Goal: Information Seeking & Learning: Check status

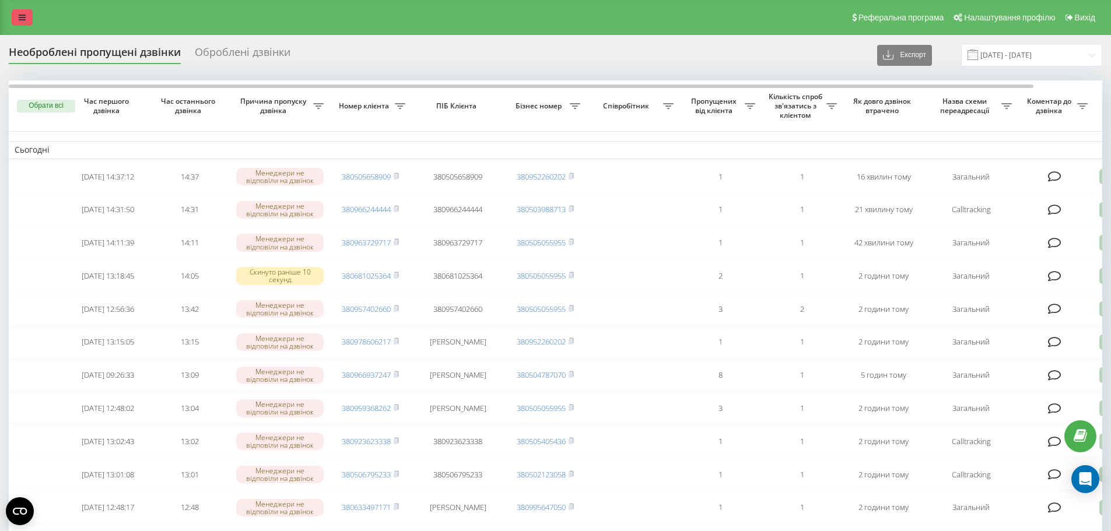
click at [16, 11] on link at bounding box center [22, 17] width 21 height 16
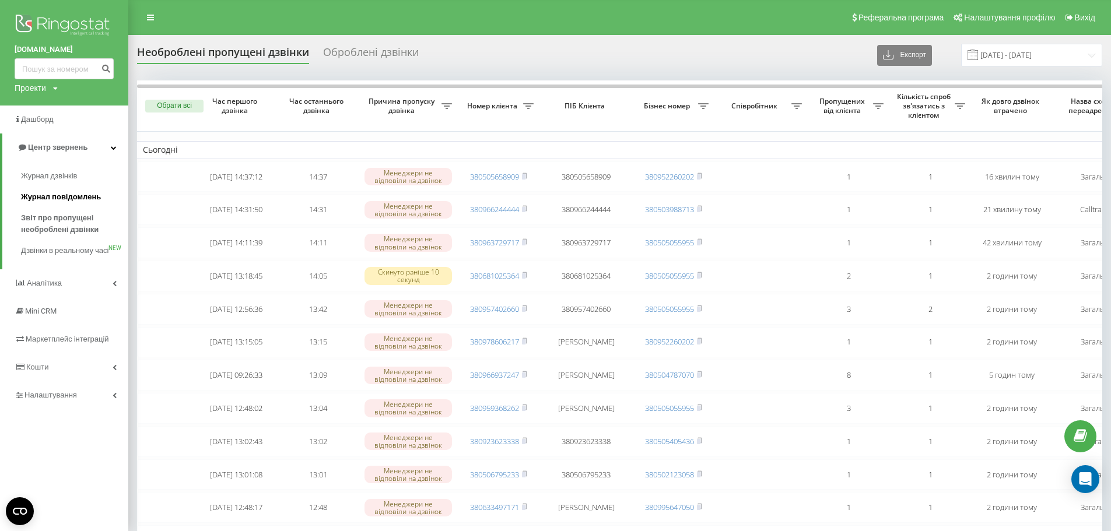
click at [55, 201] on span "Журнал повідомлень" at bounding box center [61, 197] width 80 height 12
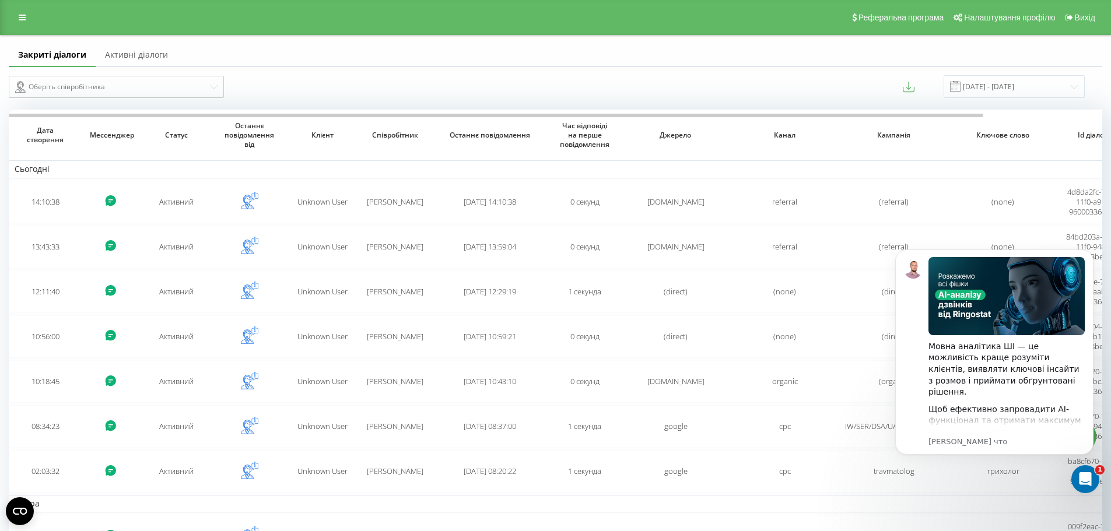
scroll to position [160, 0]
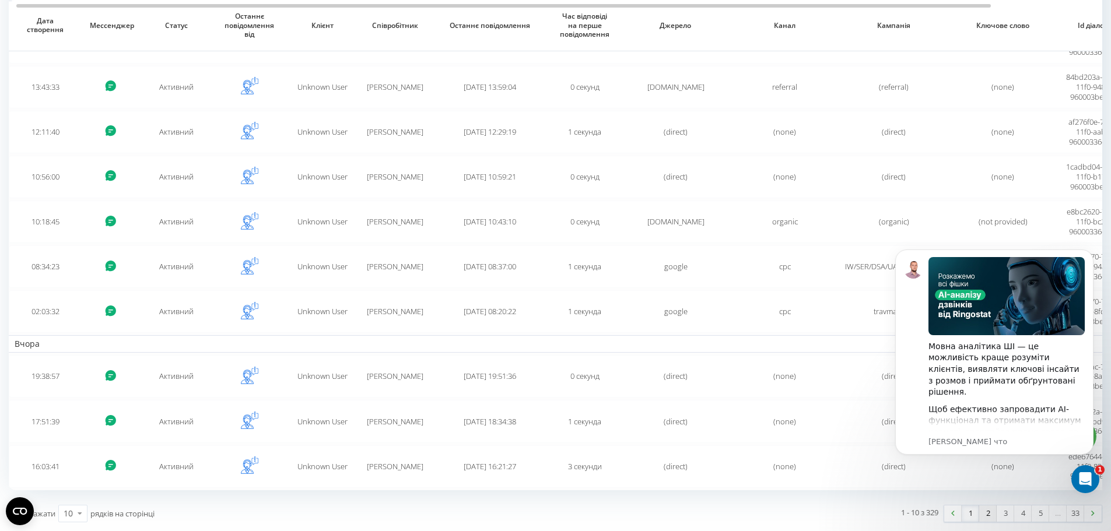
click at [990, 516] on link "2" at bounding box center [988, 514] width 18 height 16
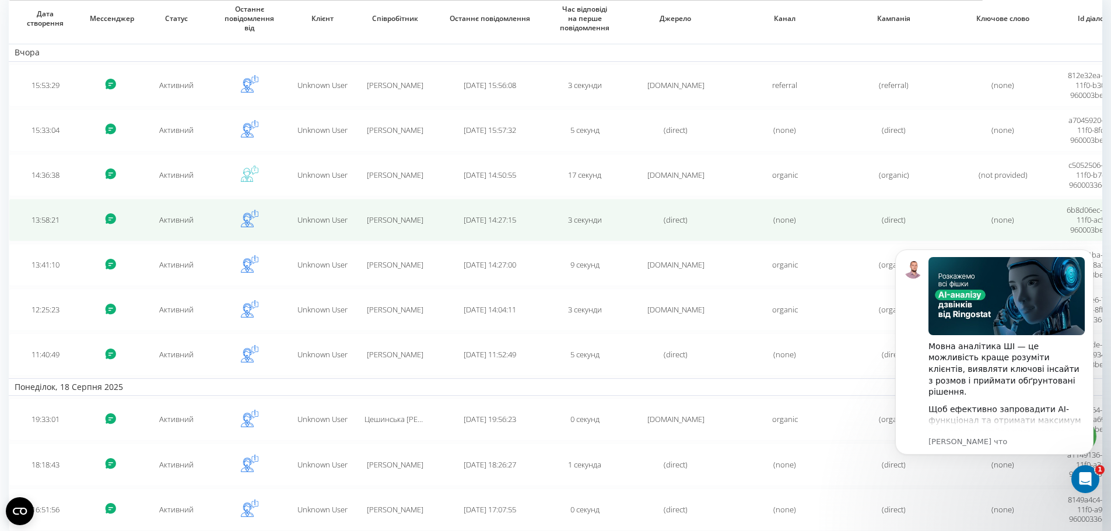
scroll to position [160, 0]
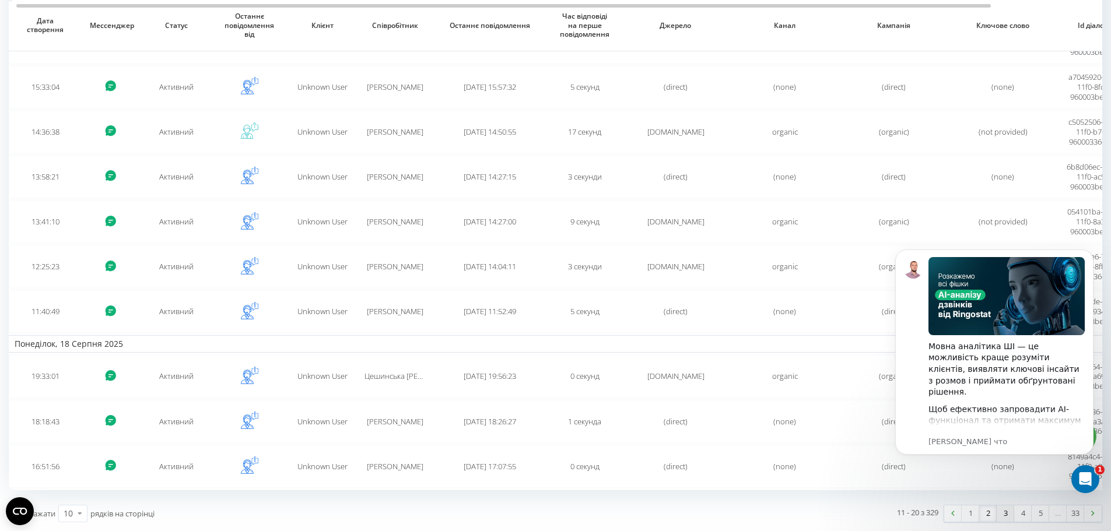
click at [1003, 517] on link "3" at bounding box center [1006, 514] width 18 height 16
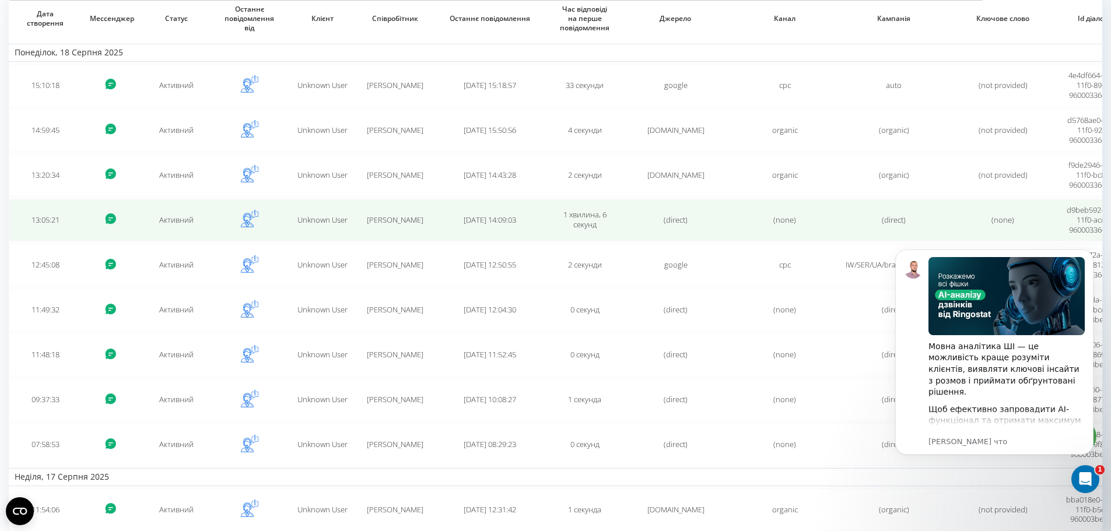
scroll to position [160, 0]
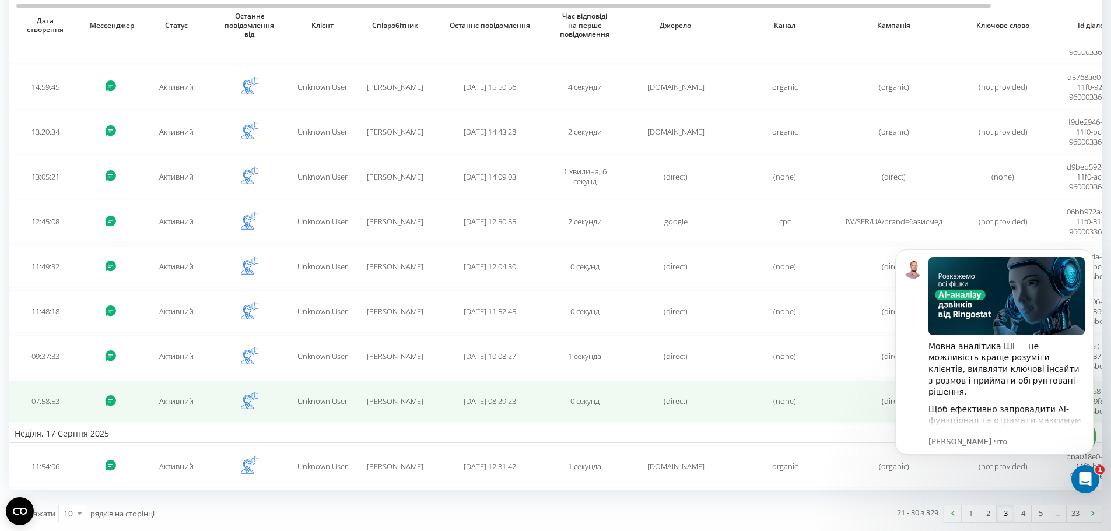
click at [515, 403] on span "2025-08-18 08:29:23" at bounding box center [490, 401] width 53 height 11
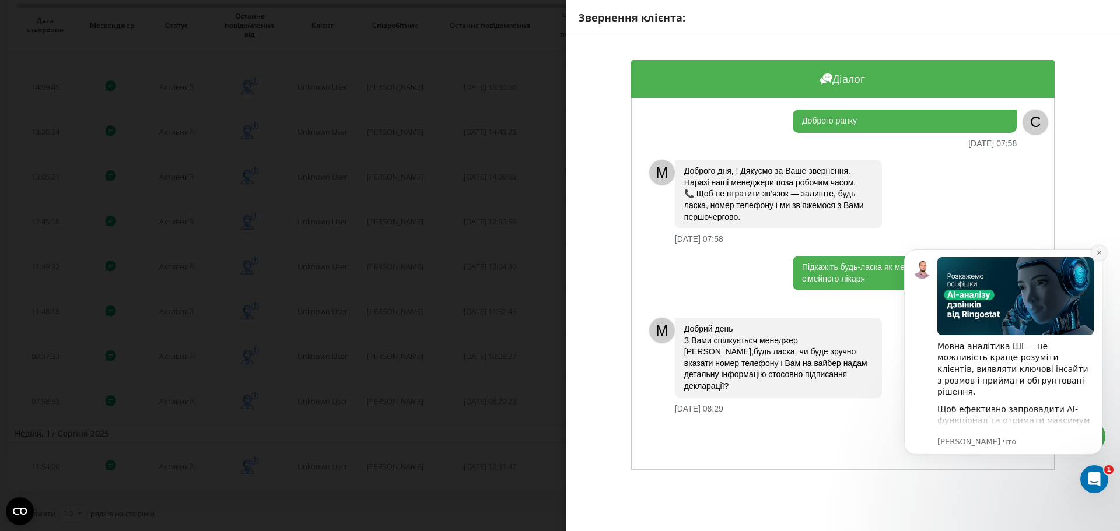
click at [1097, 251] on icon "Dismiss notification" at bounding box center [1099, 253] width 6 height 6
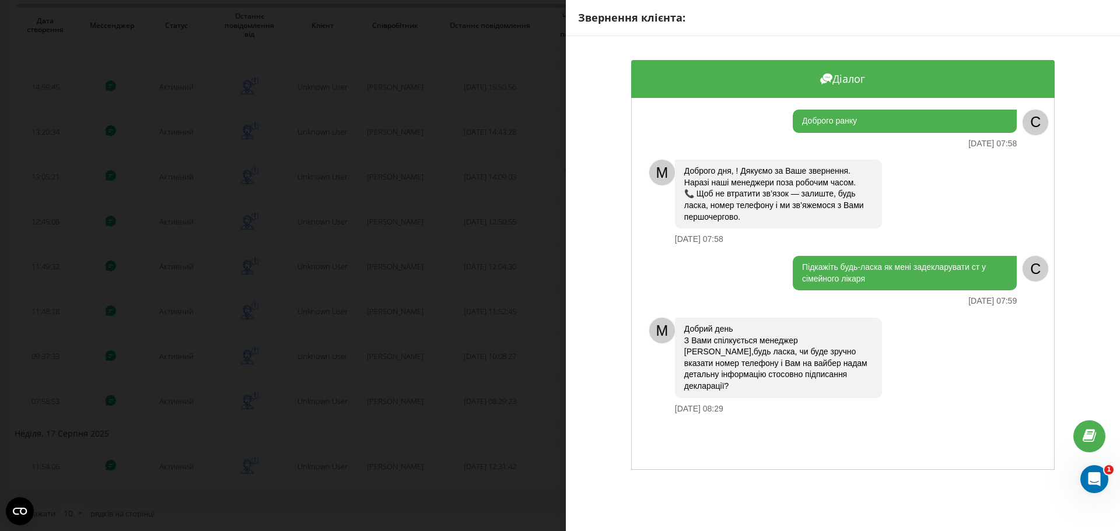
click at [835, 400] on div "Добрий день З Вами спілкується менеджер Катерина Підкажіть,будь ласка, чи буде …" at bounding box center [847, 366] width 345 height 96
click at [750, 457] on div "Доброго ранку 18.08.2025 07:58 C M Доброго дня, ! Дякуємо за Ваше звернення. На…" at bounding box center [843, 284] width 424 height 372
click at [1093, 439] on icon at bounding box center [1089, 436] width 13 height 11
click at [8, 88] on div "Звернення клієнта: Діалог Доброго ранку 18.08.2025 07:58 C M Доброго дня, ! Дяк…" at bounding box center [560, 265] width 1120 height 531
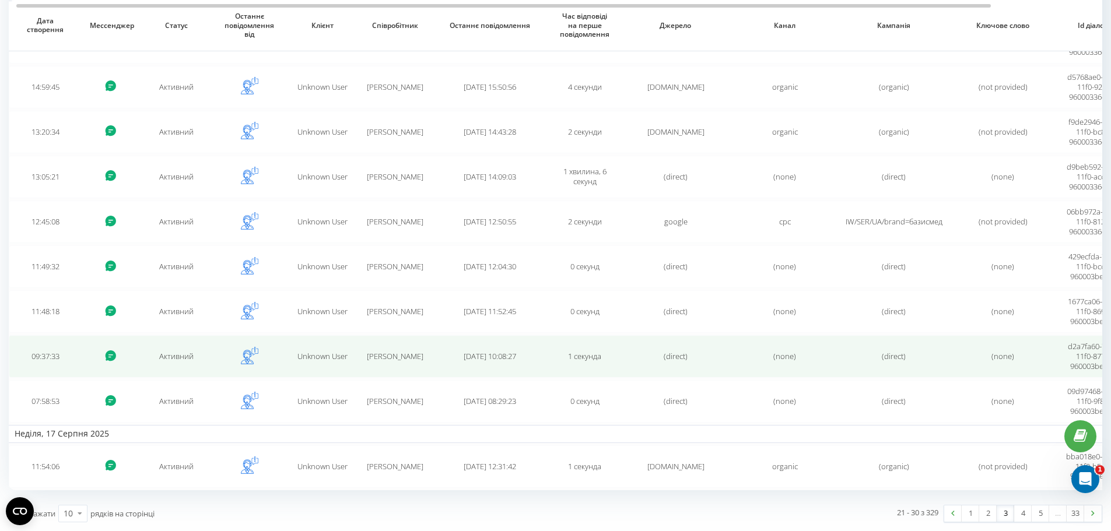
click at [167, 357] on td "Активний" at bounding box center [176, 356] width 73 height 43
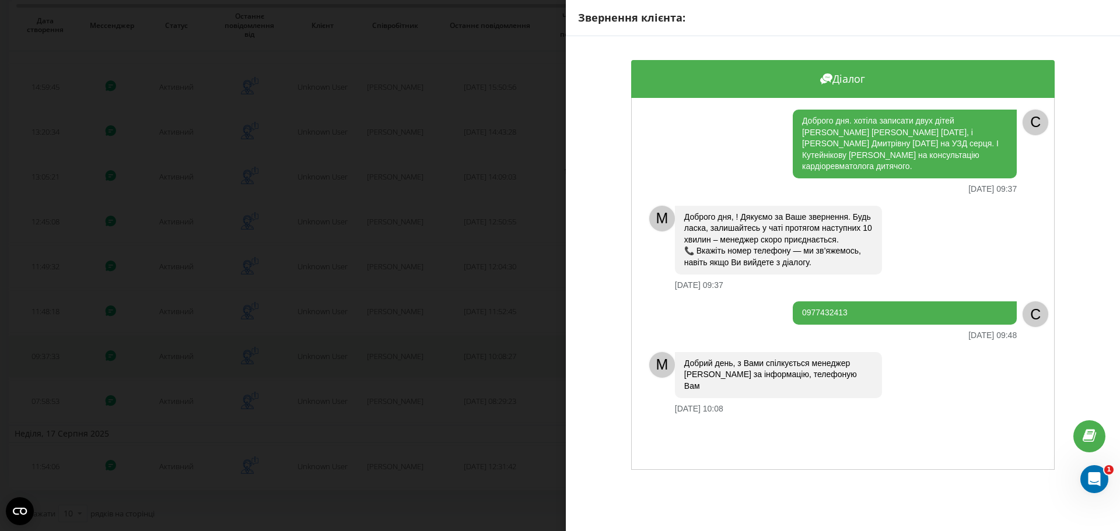
click at [167, 357] on div "Звернення клієнта: Діалог Доброго дня. хотіла записати двух дітей Кутейнікову С…" at bounding box center [560, 265] width 1120 height 531
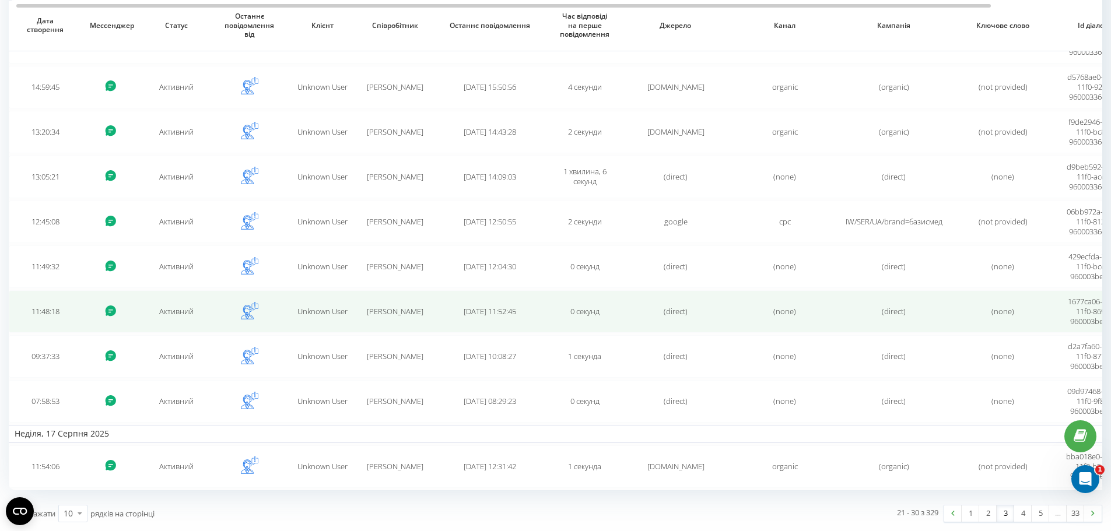
click at [180, 312] on td "Активний" at bounding box center [176, 312] width 73 height 43
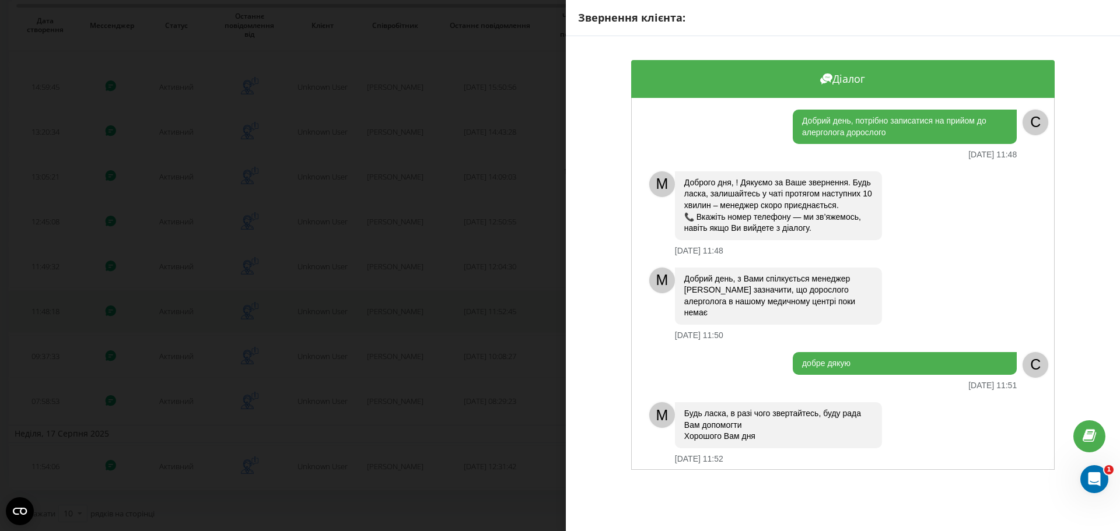
click at [180, 312] on div "Звернення клієнта: Діалог Добрий день, потрібно записатися на прийом до алергол…" at bounding box center [560, 265] width 1120 height 531
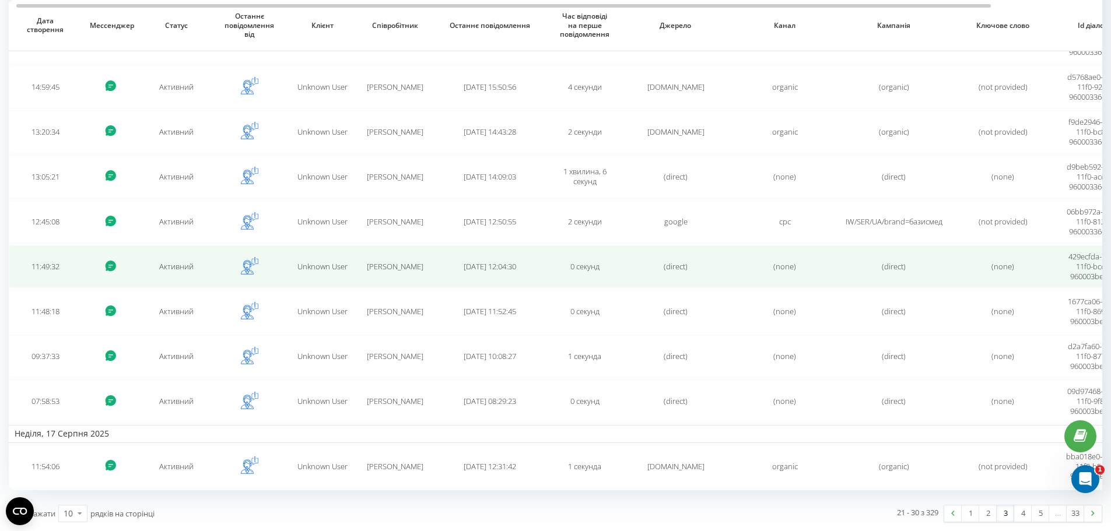
click at [176, 265] on td "Активний" at bounding box center [176, 267] width 73 height 43
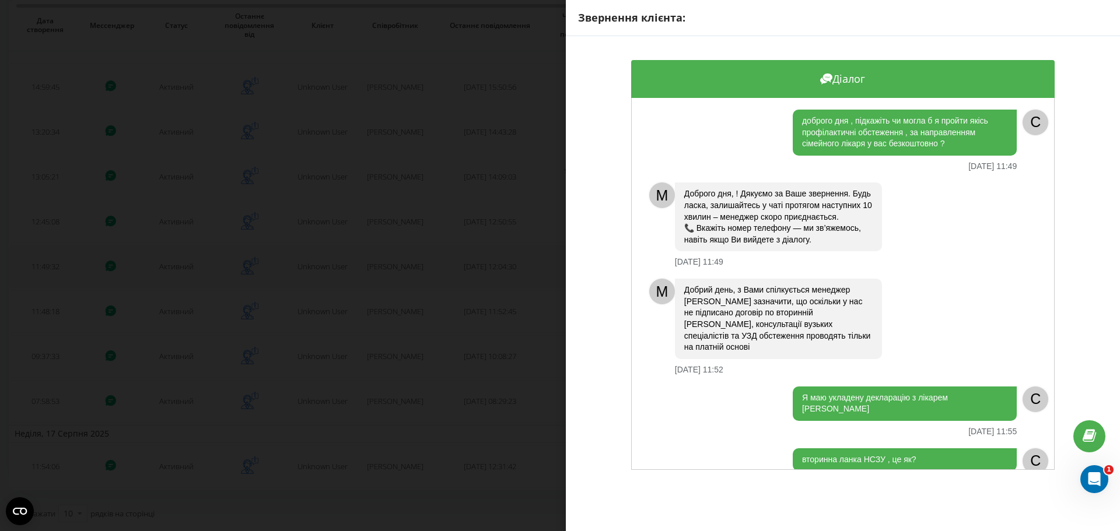
click at [176, 265] on div "Звернення клієнта: Діалог доброго дня , підкажіть чи могла б я пройти якісь про…" at bounding box center [560, 265] width 1120 height 531
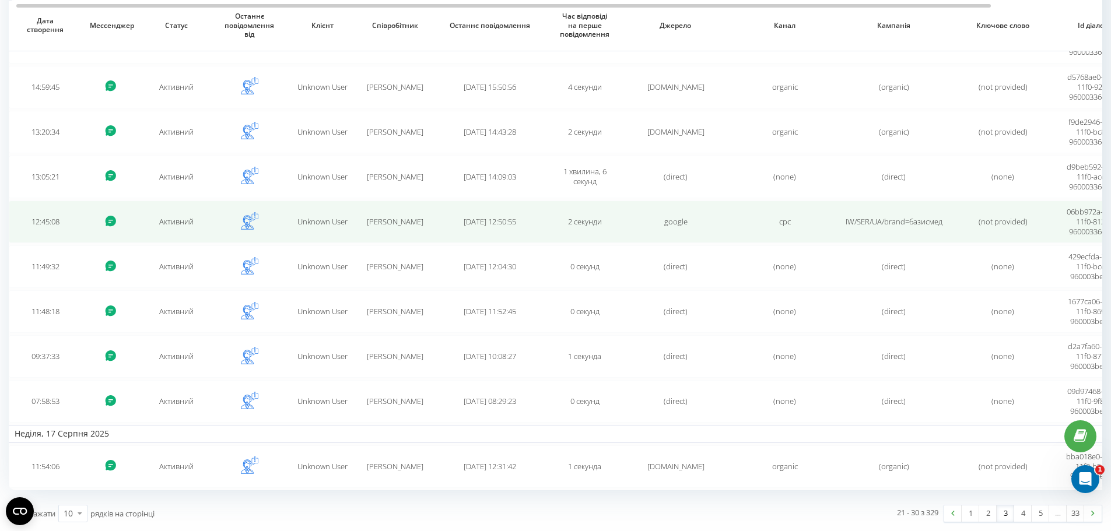
click at [182, 223] on td "Активний" at bounding box center [176, 222] width 73 height 43
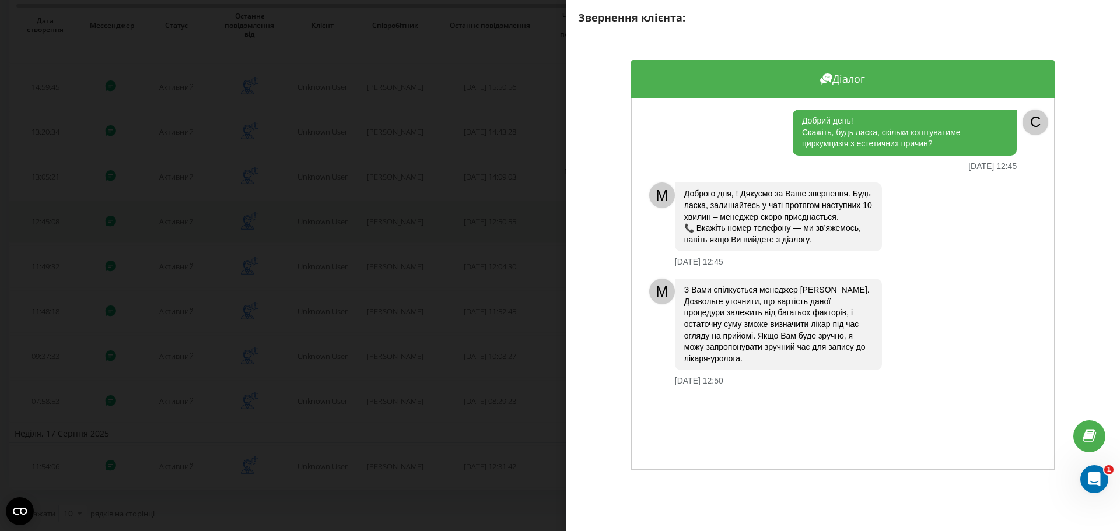
click at [182, 223] on div "Звернення клієнта: Діалог Добрий день! Скажіть, будь ласка, скільки коштуватиме…" at bounding box center [560, 265] width 1120 height 531
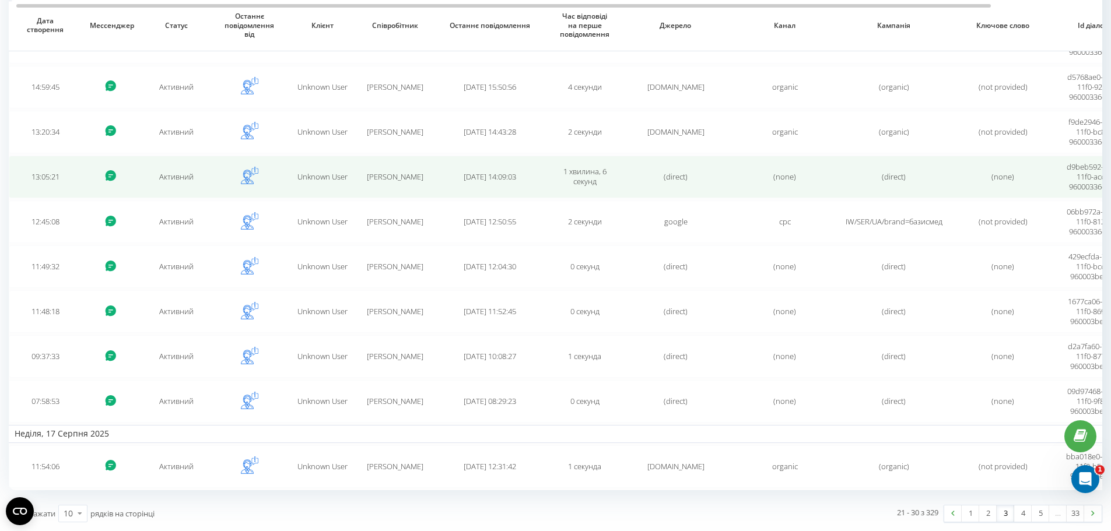
click at [184, 176] on td "Активний" at bounding box center [176, 177] width 73 height 43
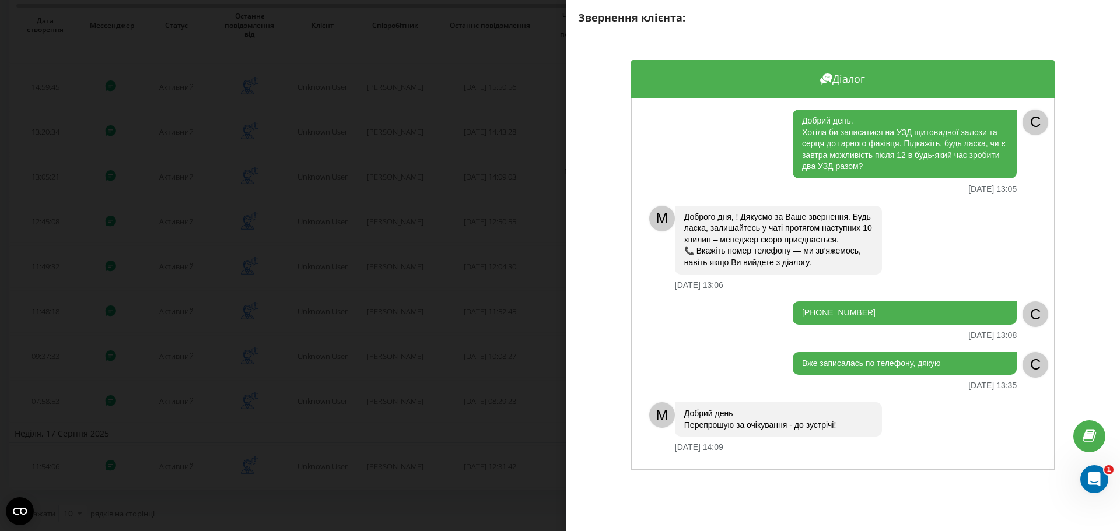
click at [116, 209] on div "Звернення клієнта: Діалог Добрий день. Хотіла би записатися на УЗД щитовидної з…" at bounding box center [560, 265] width 1120 height 531
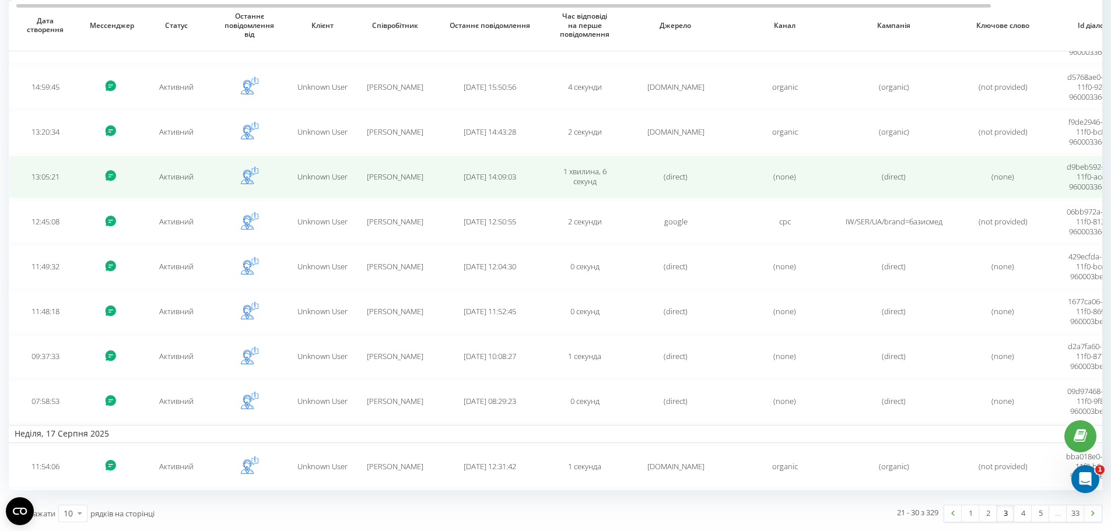
click at [197, 177] on td "Активний" at bounding box center [176, 177] width 73 height 43
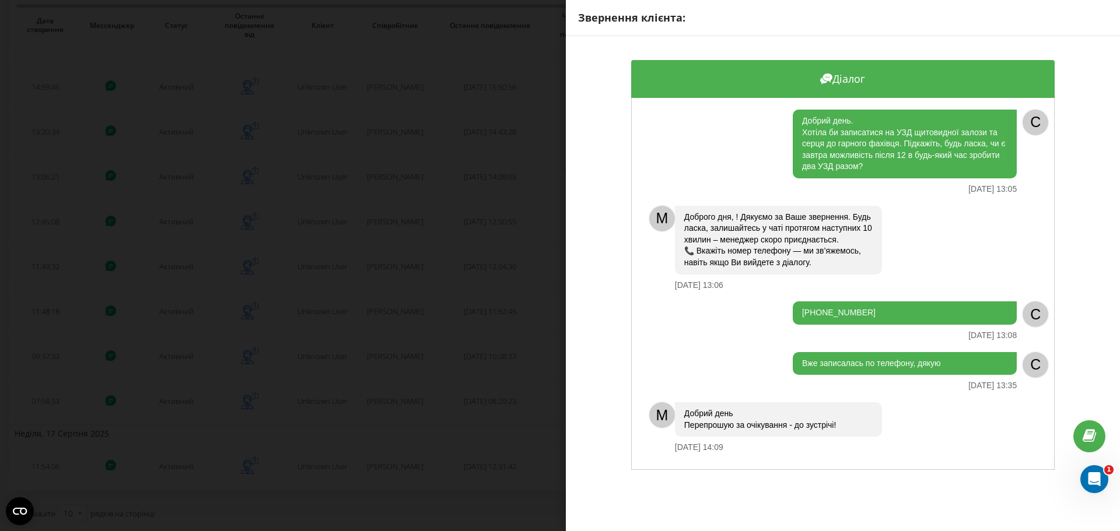
click at [204, 222] on div "Звернення клієнта: Діалог Добрий день. Хотіла би записатися на УЗД щитовидної з…" at bounding box center [560, 265] width 1120 height 531
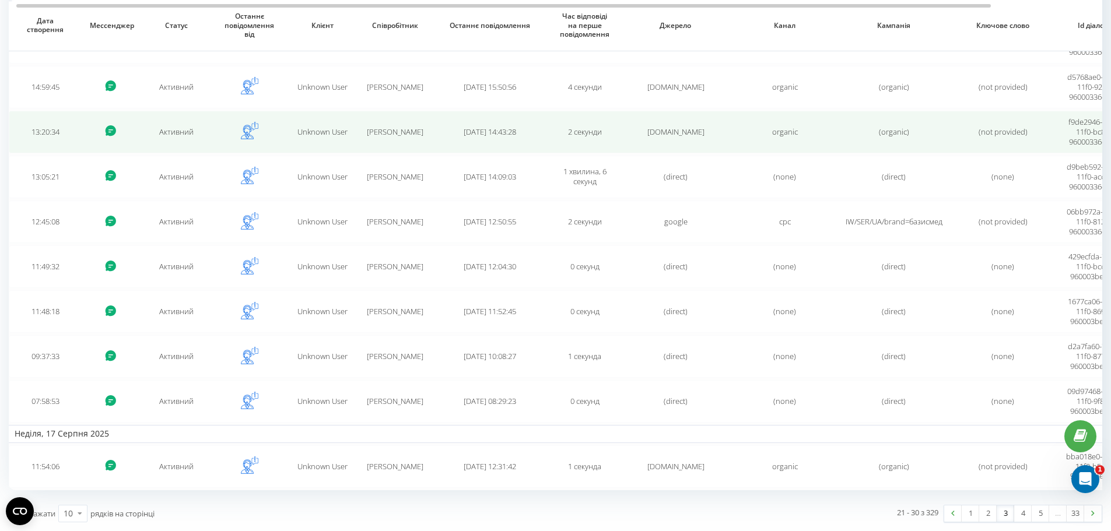
click at [188, 134] on td "Активний" at bounding box center [176, 132] width 73 height 43
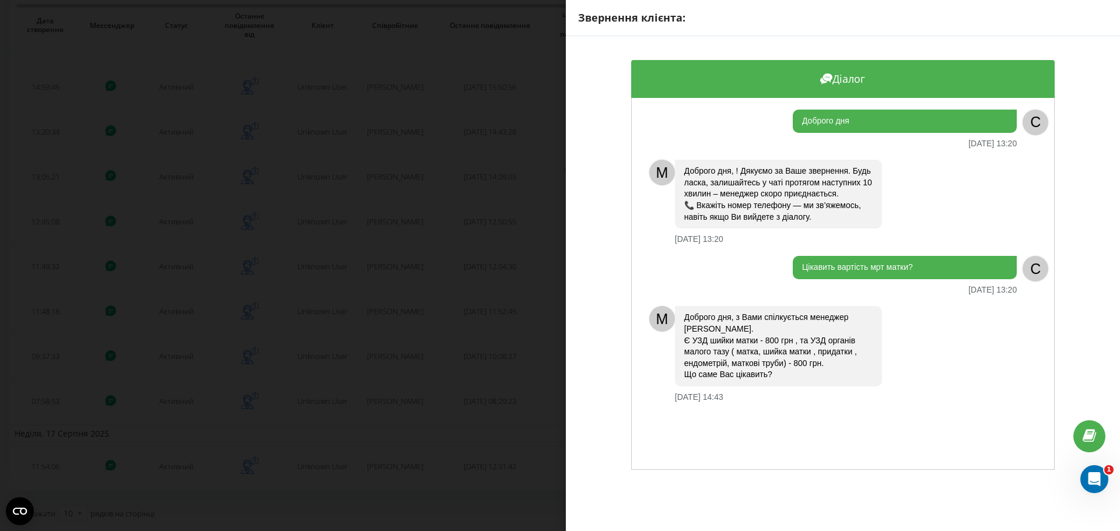
click at [259, 111] on div "Звернення клієнта: Діалог Доброго дня 18.08.2025 13:20 C M Доброго дня, ! Дякує…" at bounding box center [560, 265] width 1120 height 531
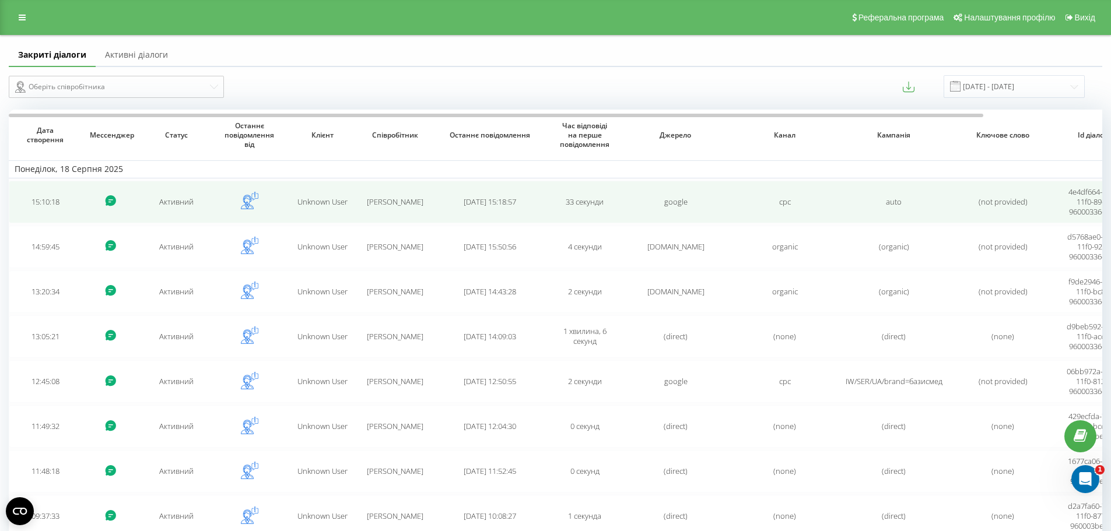
click at [165, 201] on td "Активний" at bounding box center [176, 202] width 73 height 43
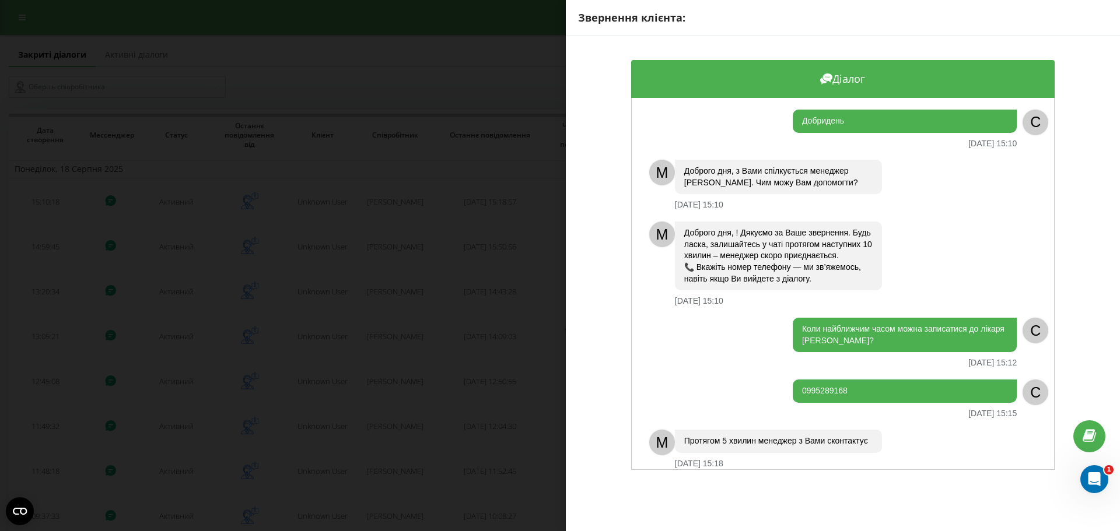
click at [310, 205] on div "Звернення клієнта: Діалог Добридень 18.08.2025 15:10 C M Доброго дня, з Вами сп…" at bounding box center [560, 265] width 1120 height 531
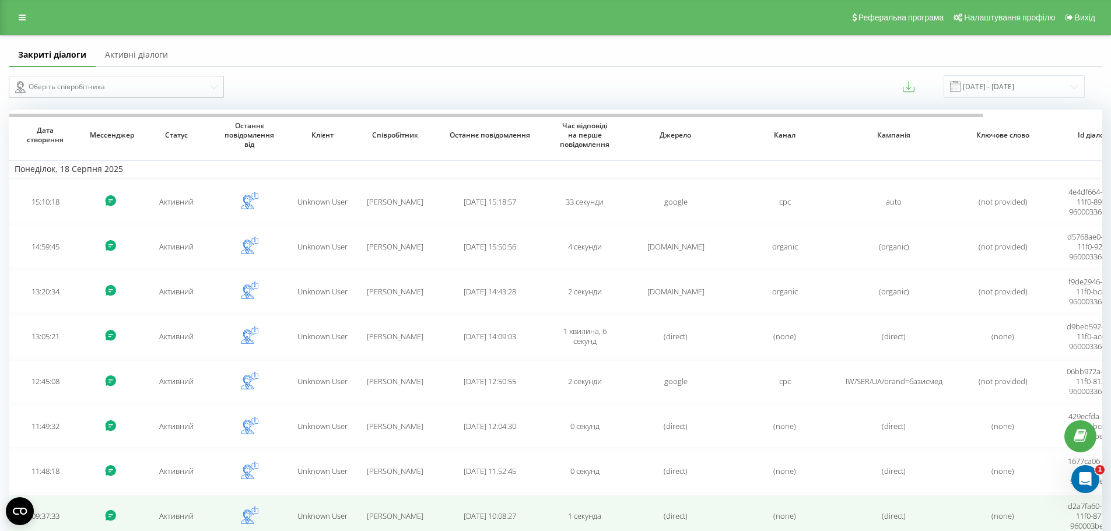
scroll to position [160, 0]
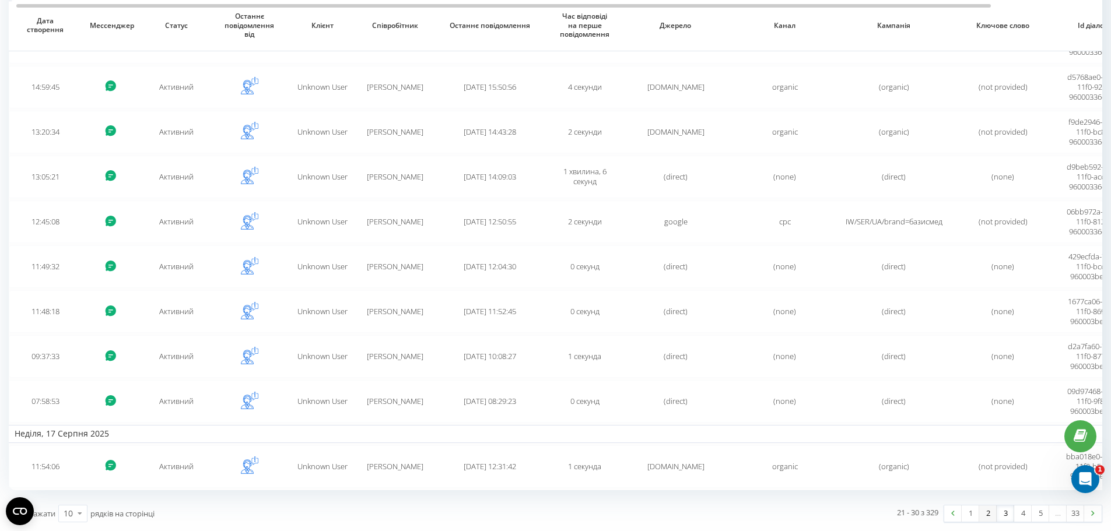
click at [988, 513] on link "2" at bounding box center [988, 514] width 18 height 16
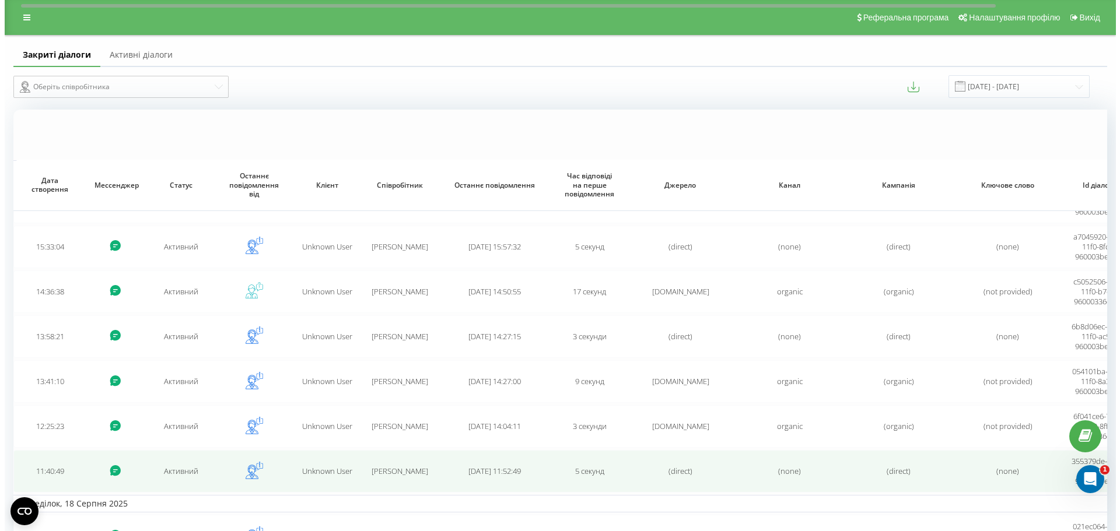
scroll to position [160, 0]
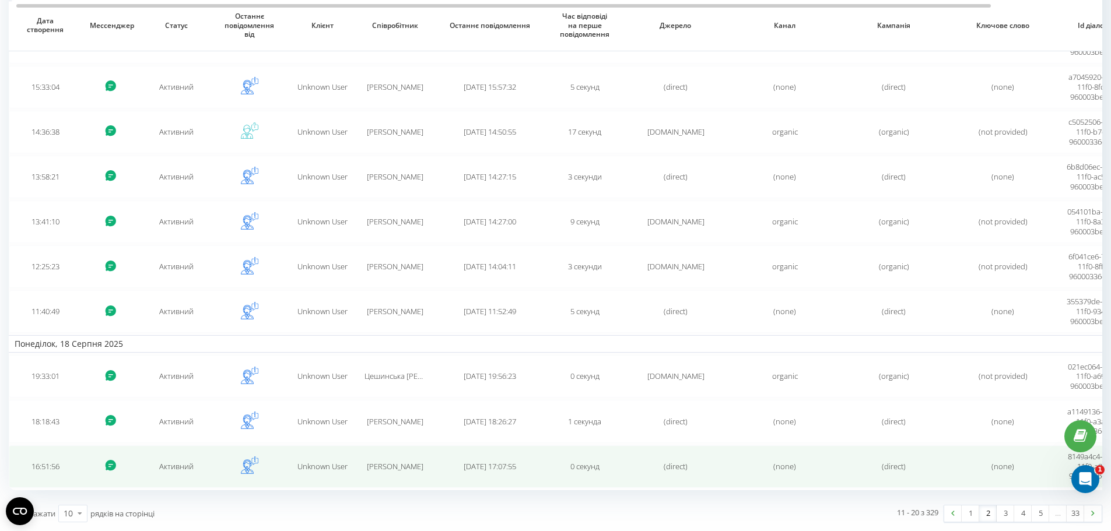
click at [168, 466] on td "Активний" at bounding box center [176, 467] width 73 height 43
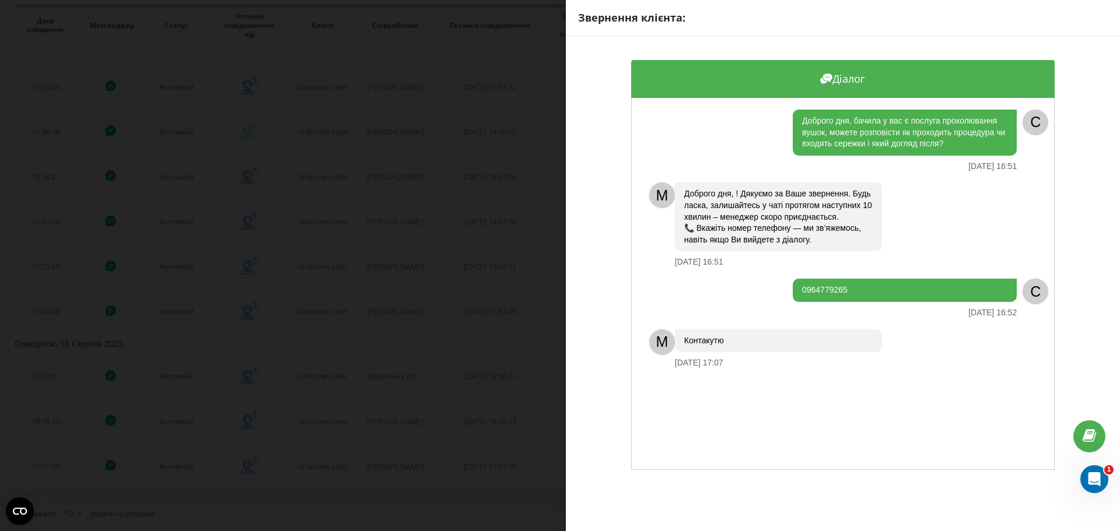
click at [191, 422] on div "Звернення клієнта: Діалог Доброго дня, бачила у вас є послуга проколювання вушо…" at bounding box center [560, 265] width 1120 height 531
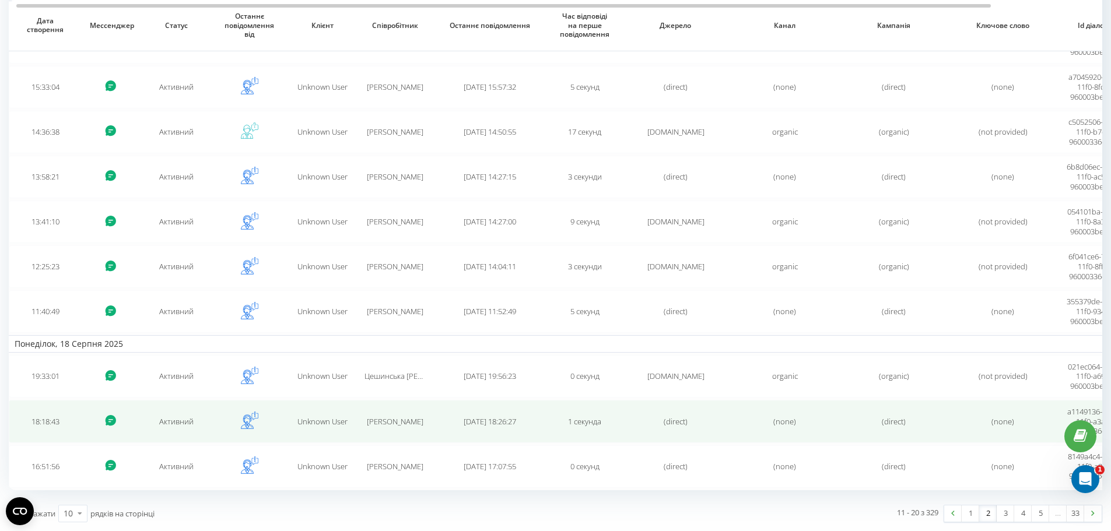
click at [190, 421] on td "Активний" at bounding box center [176, 421] width 73 height 43
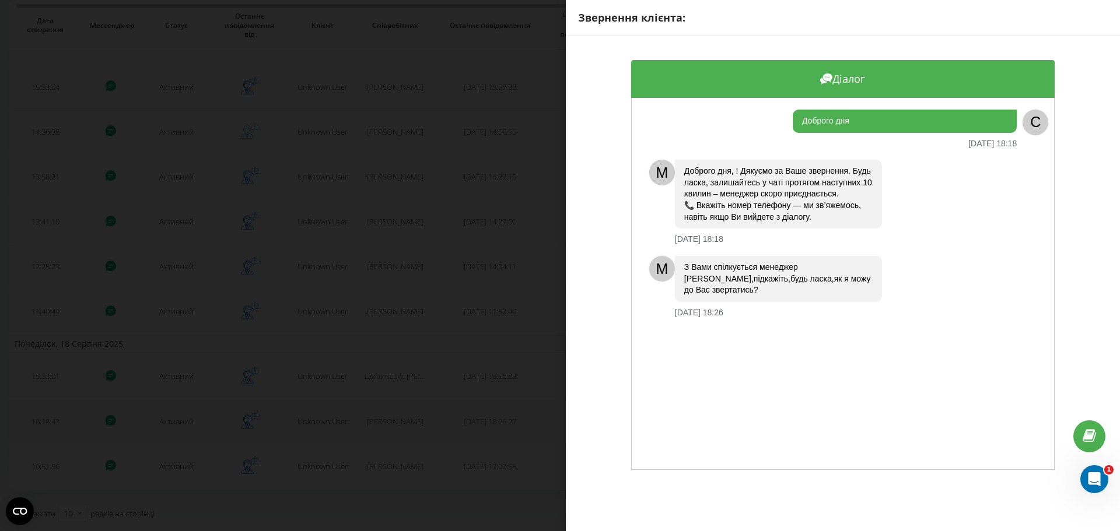
click at [190, 421] on div "Звернення клієнта: Діалог Доброго дня 18.08.2025 18:18 C M Доброго дня, ! Дякує…" at bounding box center [560, 265] width 1120 height 531
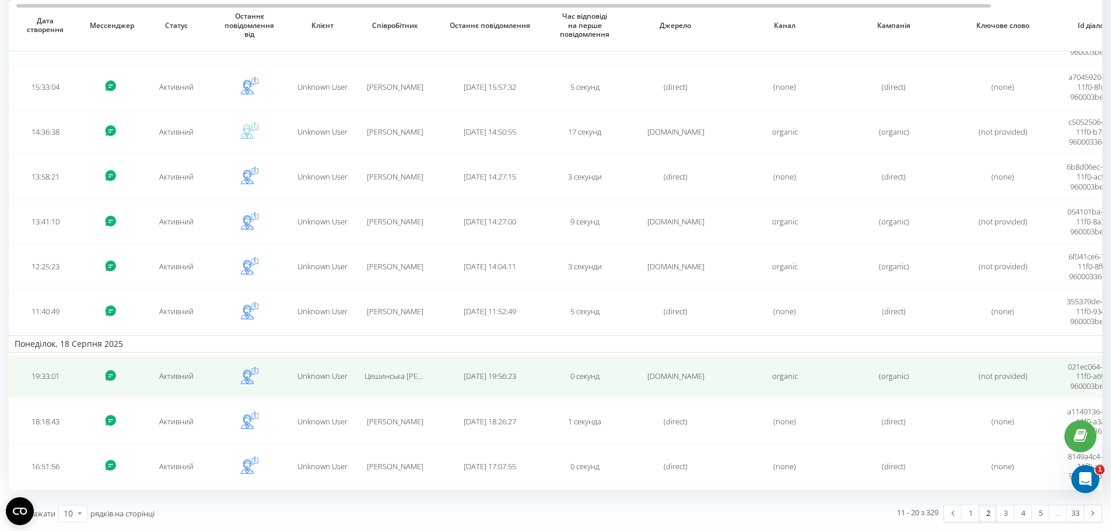
click at [179, 375] on td "Активний" at bounding box center [176, 376] width 73 height 43
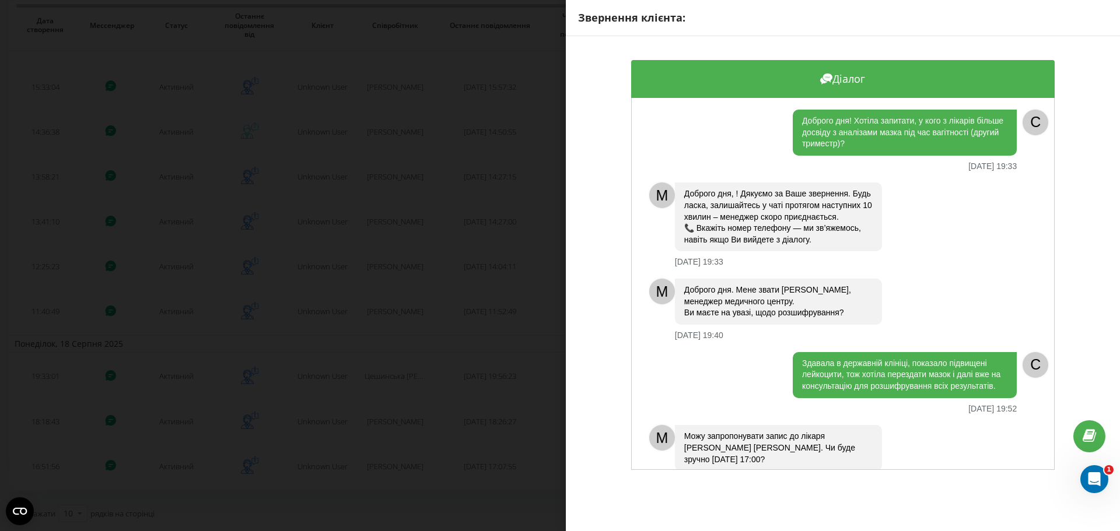
scroll to position [29, 0]
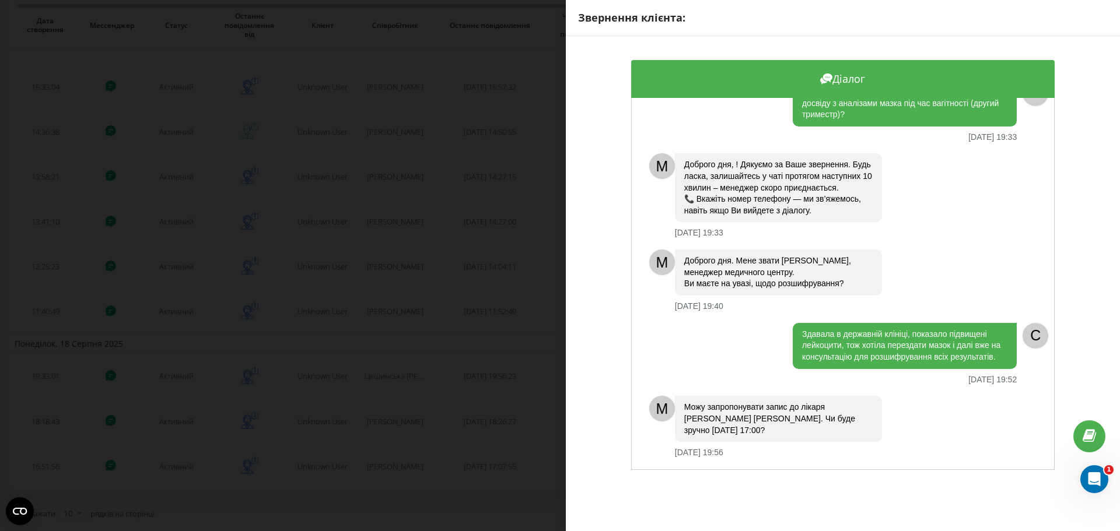
click at [173, 311] on div "Звернення клієнта: Діалог Доброго дня! Хотіла запитати, у кого з лікарів більше…" at bounding box center [560, 265] width 1120 height 531
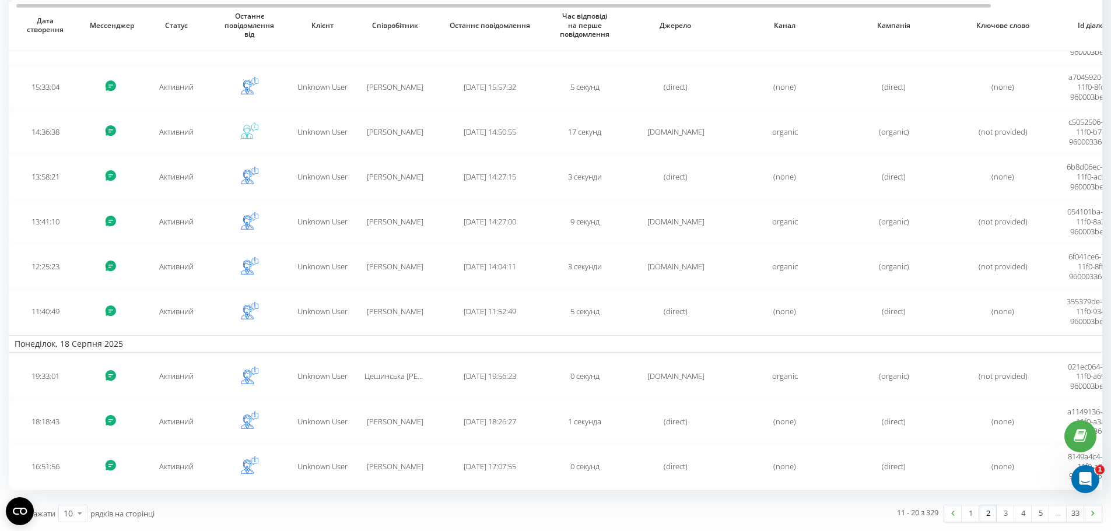
click at [173, 311] on td "Активний" at bounding box center [176, 312] width 73 height 43
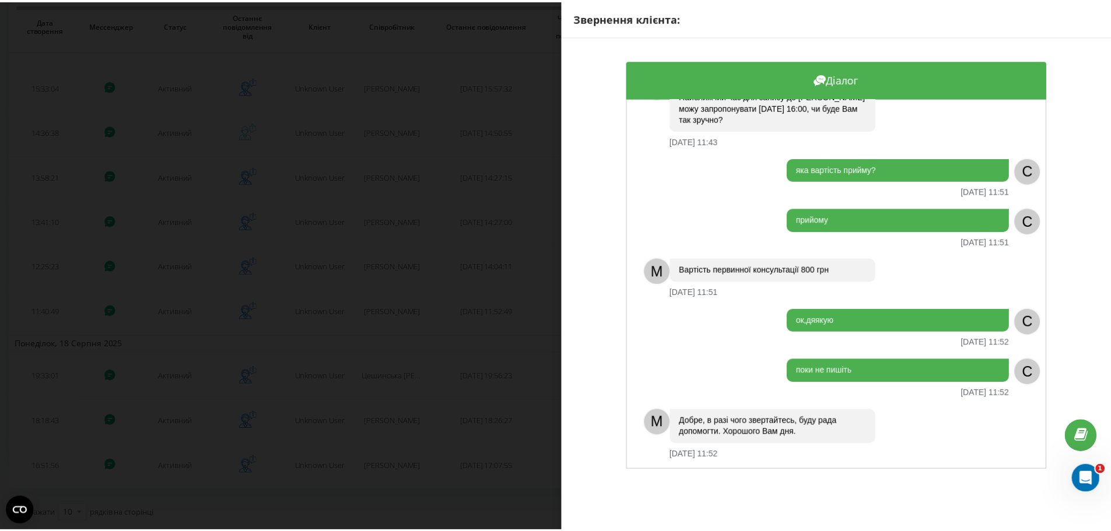
scroll to position [247, 0]
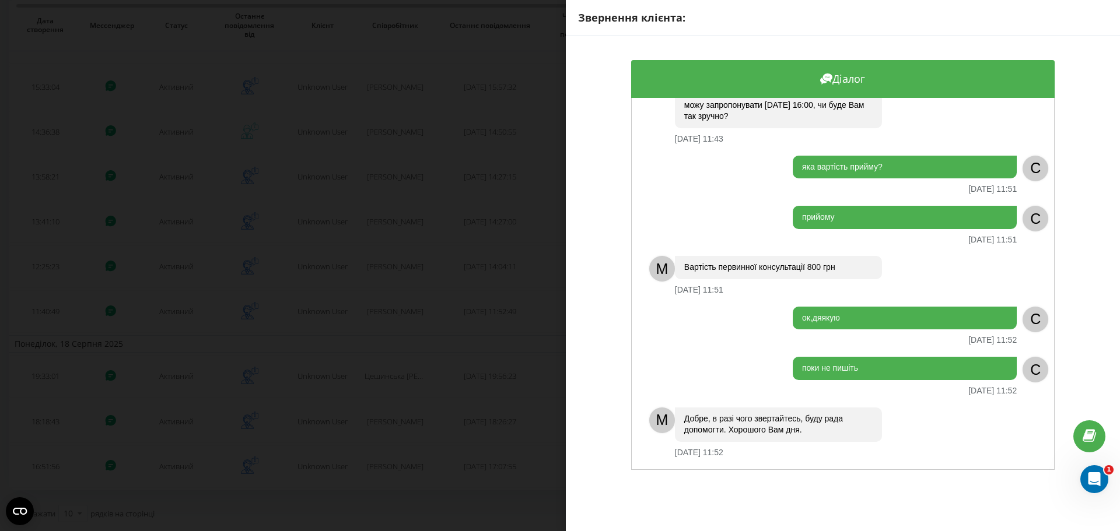
click at [166, 220] on div "Звернення клієнта: Діалог вітаю, коли приймає Олеся Іванівна Кополовець? 19.08.…" at bounding box center [560, 265] width 1120 height 531
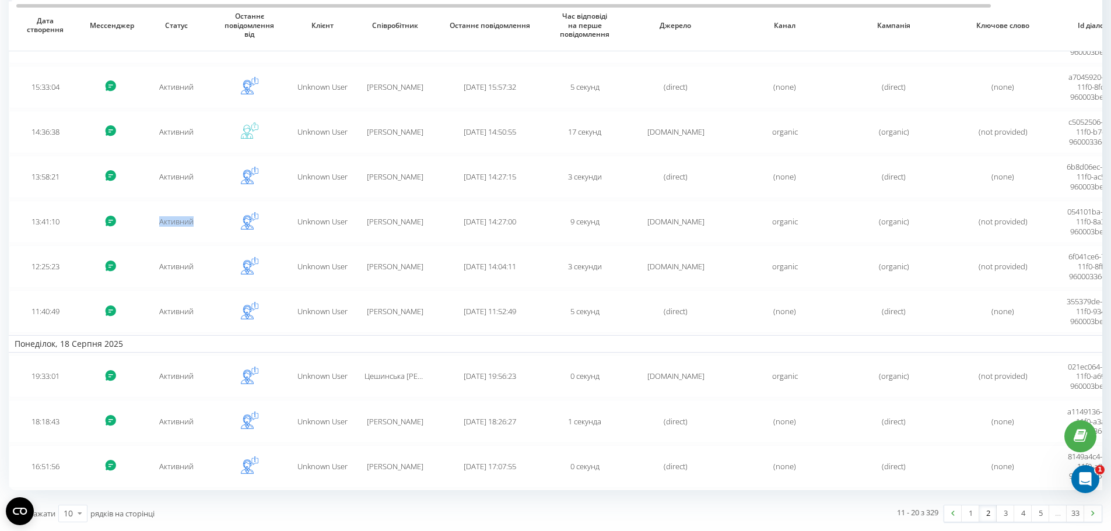
click at [166, 220] on td "Активний" at bounding box center [176, 222] width 73 height 43
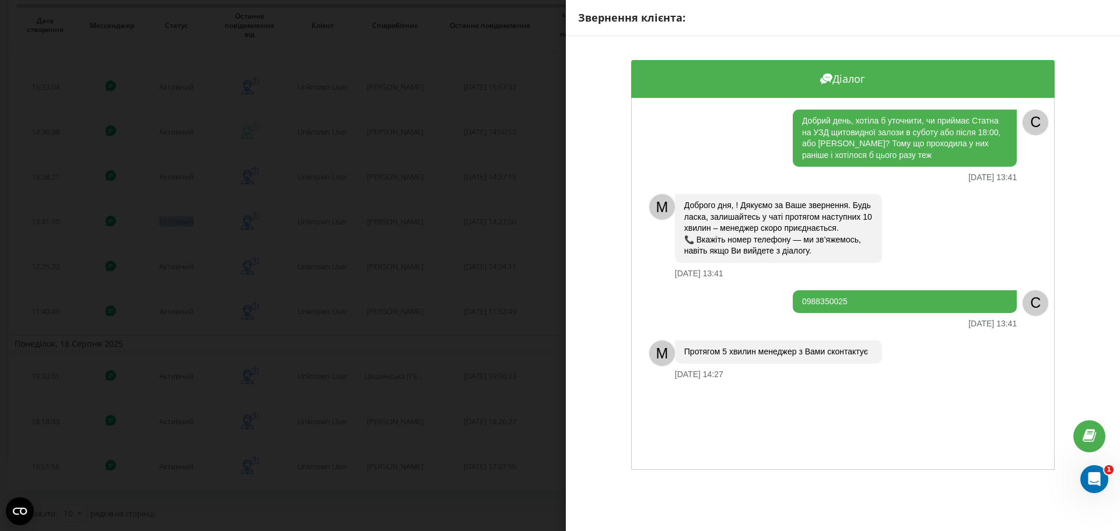
click at [172, 179] on div "Звернення клієнта: Діалог Добрий день, хотіла б уточнити, чи приймає Статна на …" at bounding box center [560, 265] width 1120 height 531
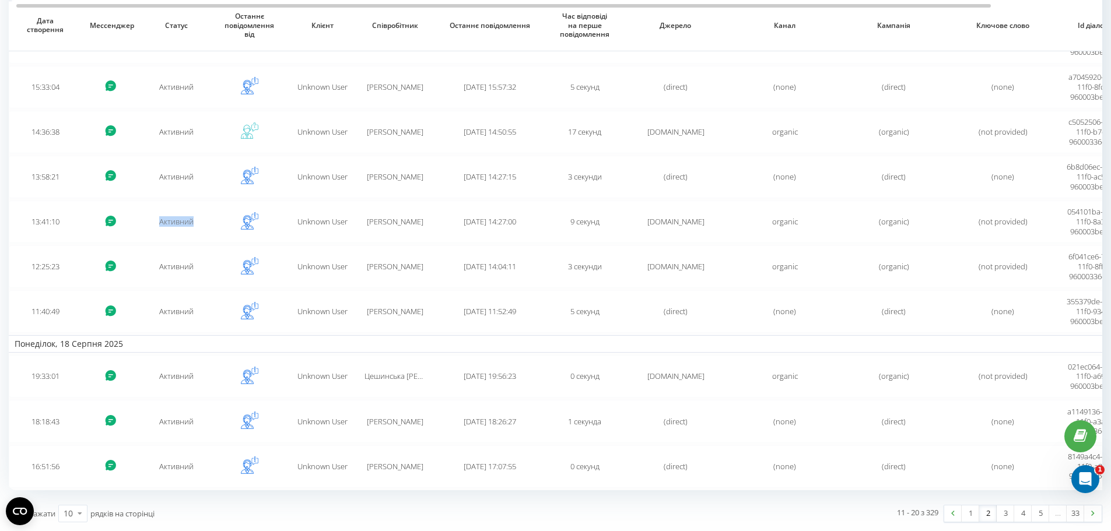
click at [172, 179] on td "Активний" at bounding box center [176, 177] width 73 height 43
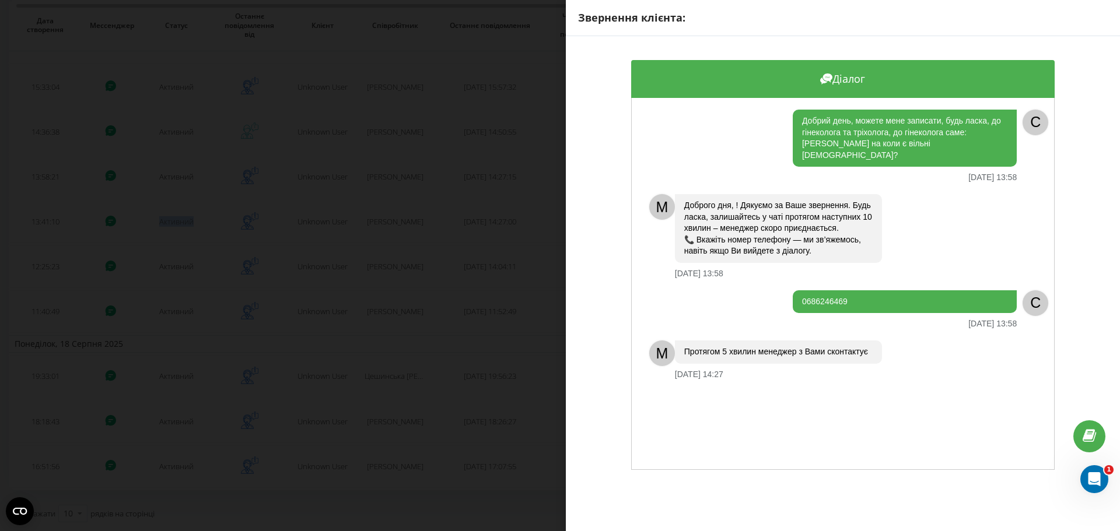
click at [257, 240] on div "Звернення клієнта: Діалог Добрий день, можете мене записати, будь ласка, до гін…" at bounding box center [560, 265] width 1120 height 531
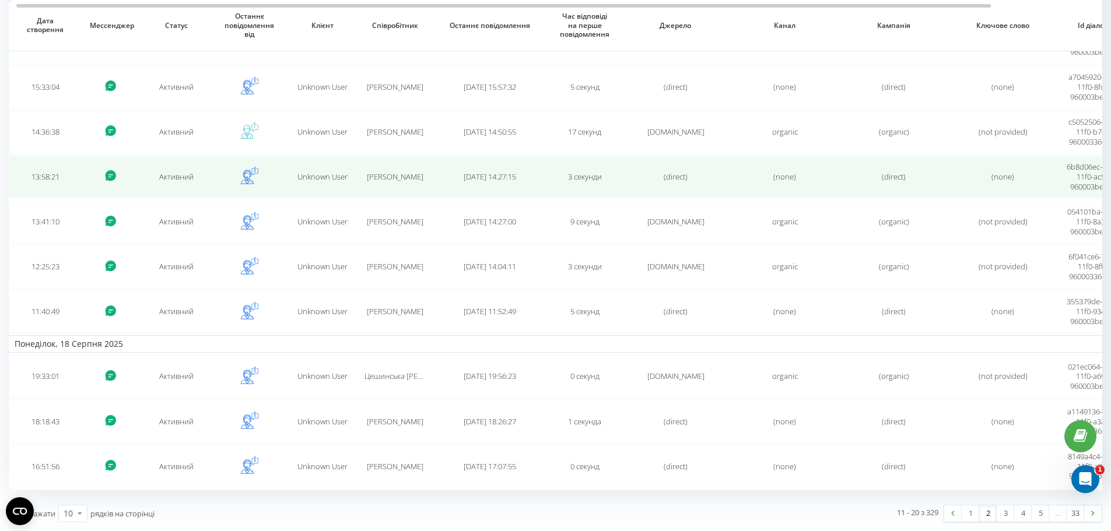
click at [219, 193] on td at bounding box center [249, 177] width 73 height 43
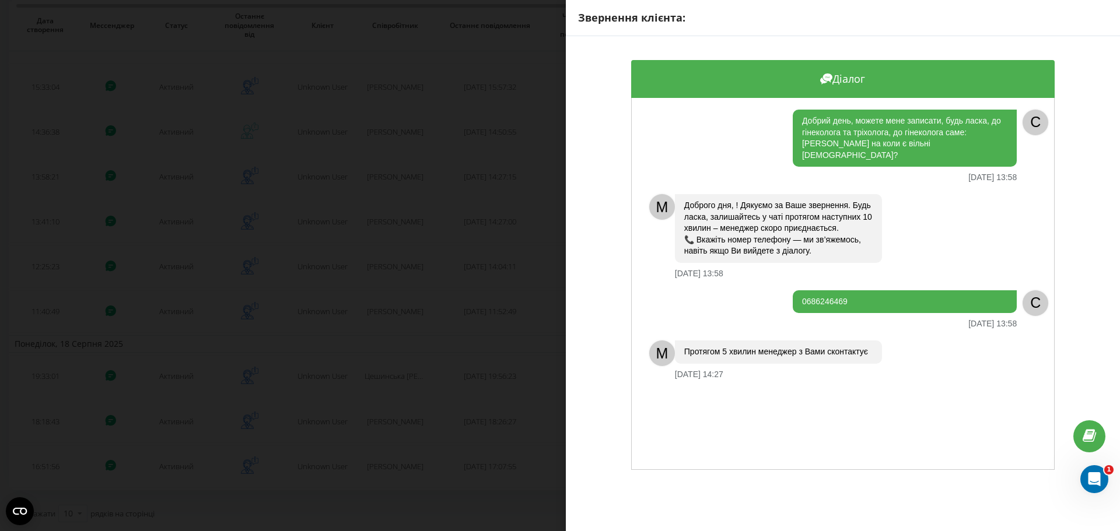
click at [191, 177] on div "Звернення клієнта: Діалог Добрий день, можете мене записати, будь ласка, до гін…" at bounding box center [560, 265] width 1120 height 531
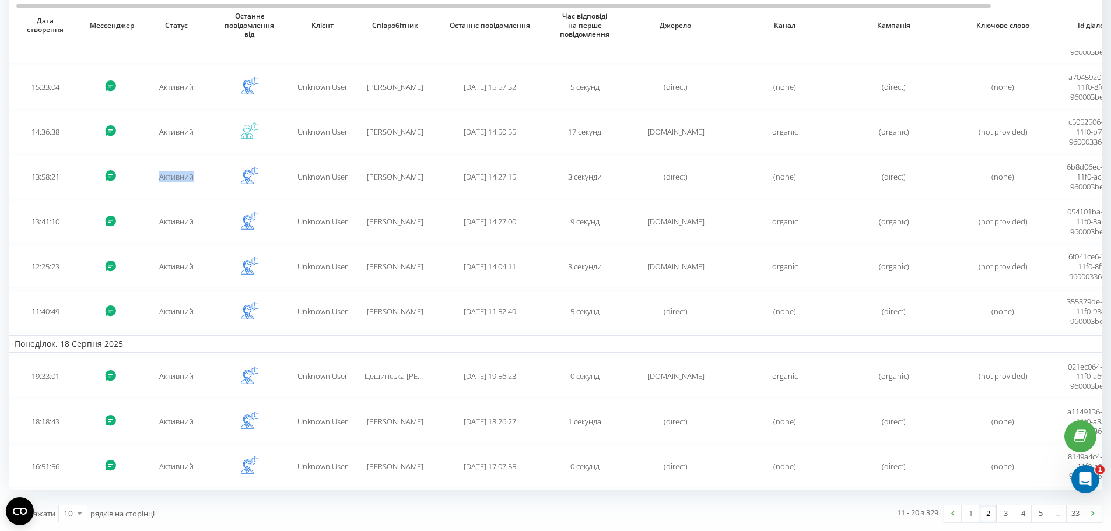
click at [191, 177] on td "Активний" at bounding box center [176, 177] width 73 height 43
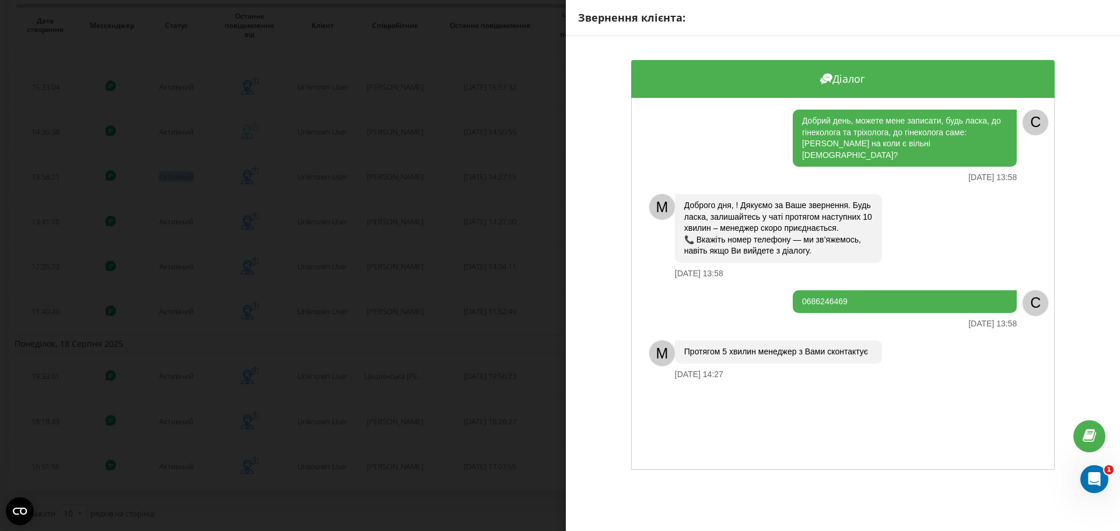
click at [191, 177] on div "Звернення клієнта: Діалог Добрий день, можете мене записати, будь ласка, до гін…" at bounding box center [560, 265] width 1120 height 531
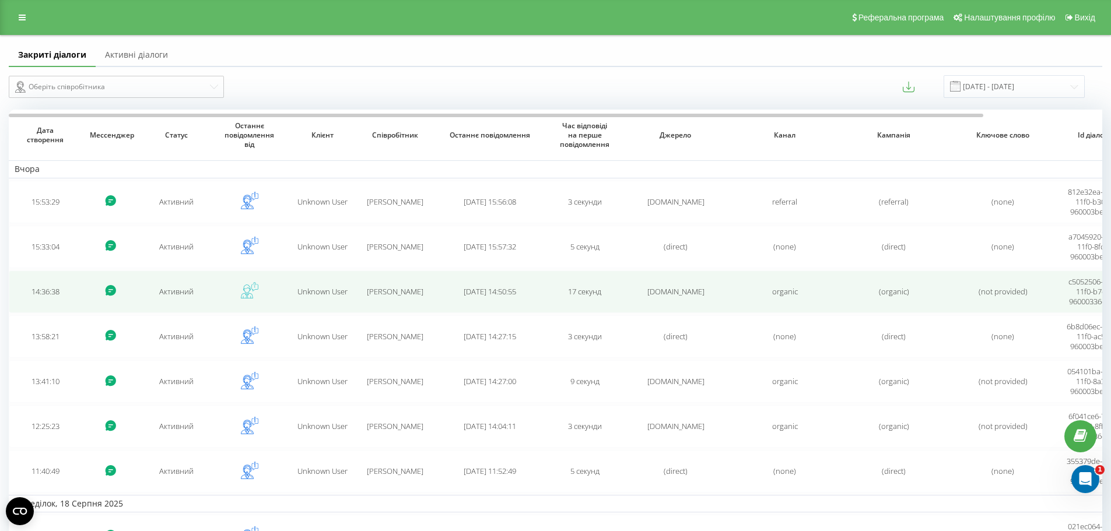
click at [179, 291] on td "Активний" at bounding box center [176, 292] width 73 height 43
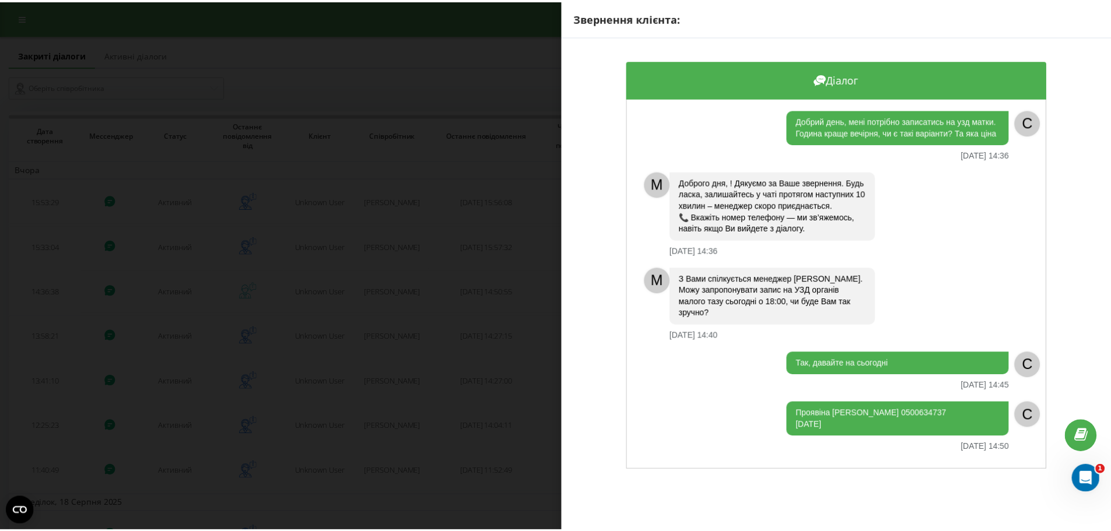
scroll to position [6, 0]
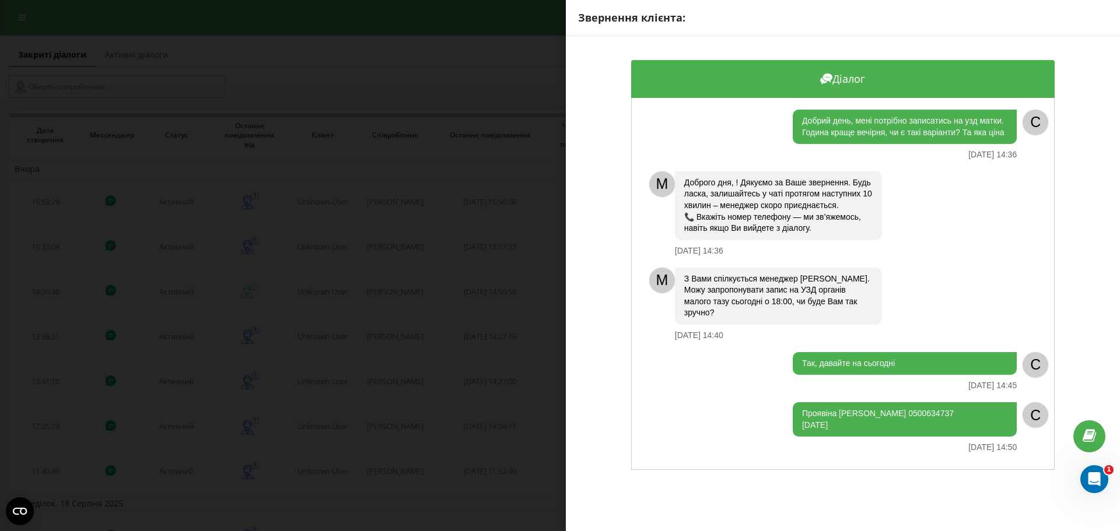
click at [167, 215] on div "Звернення клієнта: Діалог Добрий день, мені потрібно записатись на узд матки. Г…" at bounding box center [560, 265] width 1120 height 531
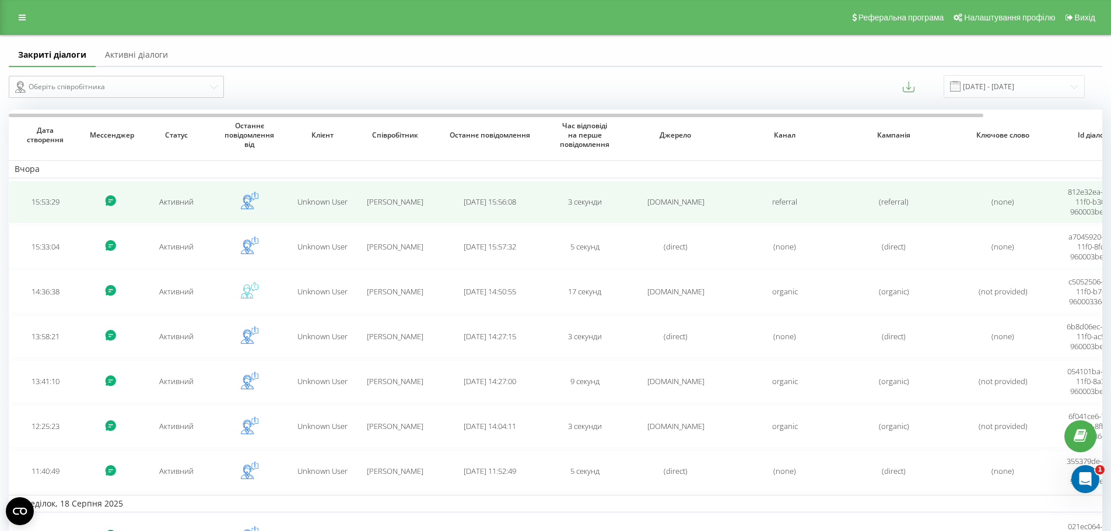
click at [166, 204] on td "Активний" at bounding box center [176, 202] width 73 height 43
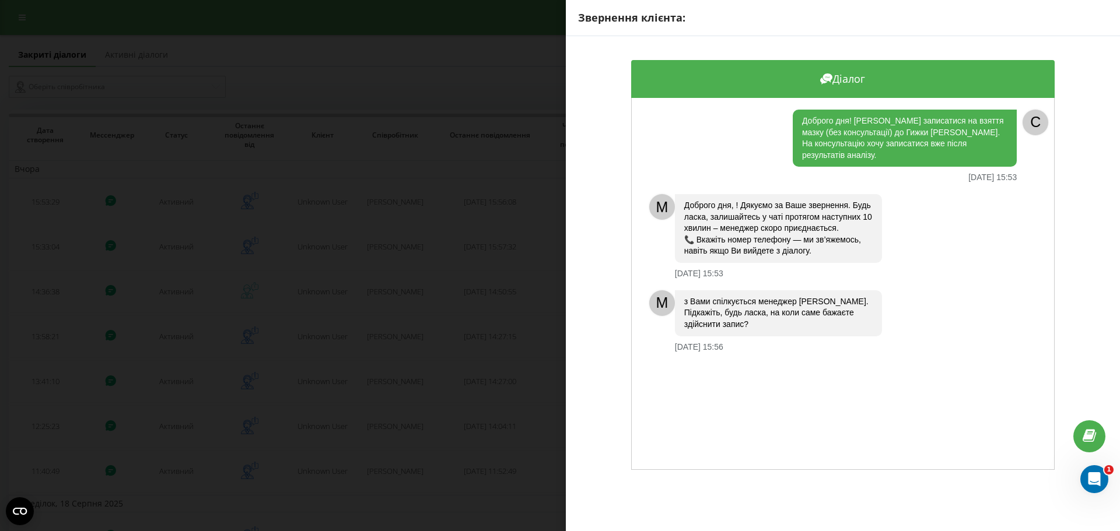
click at [333, 291] on div "Звернення клієнта: Діалог Доброго дня! Хотіла би записатися на взяття мазку (бе…" at bounding box center [560, 265] width 1120 height 531
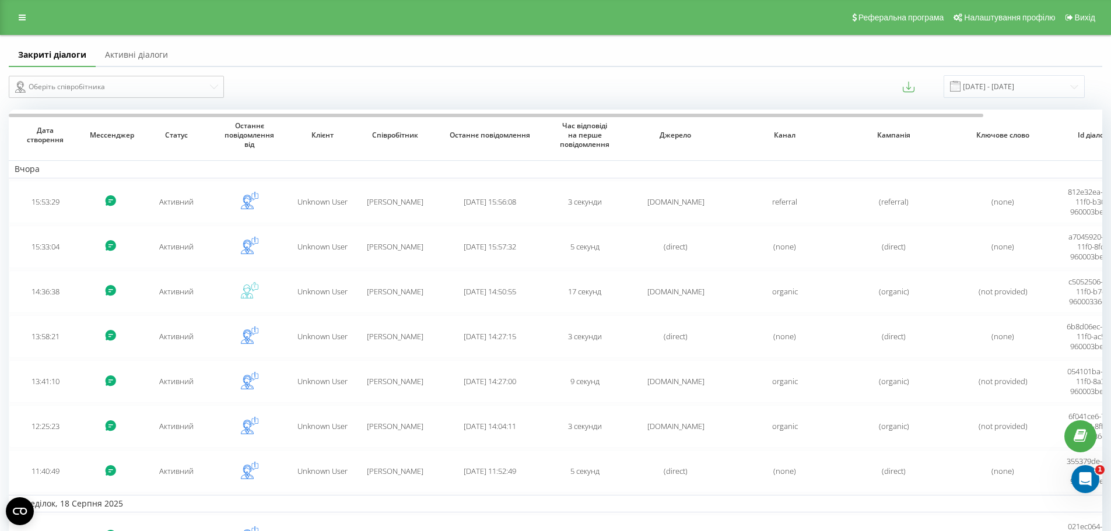
scroll to position [160, 0]
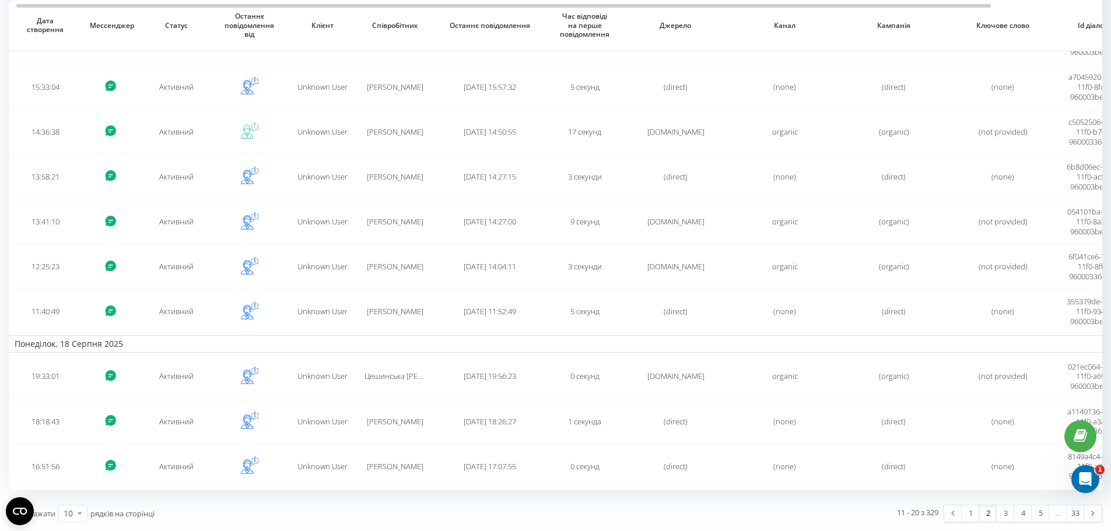
click at [969, 513] on link "1" at bounding box center [971, 514] width 18 height 16
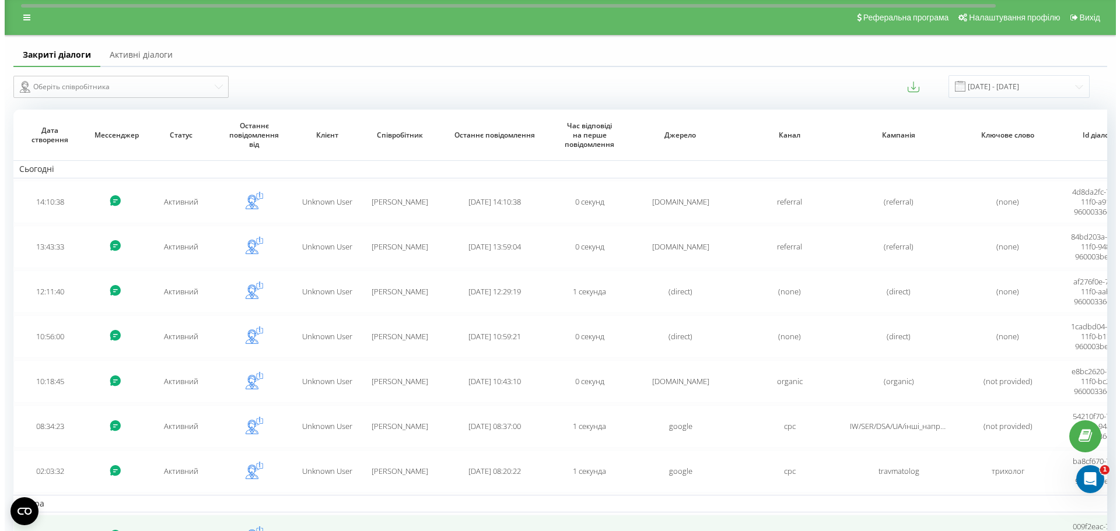
scroll to position [160, 0]
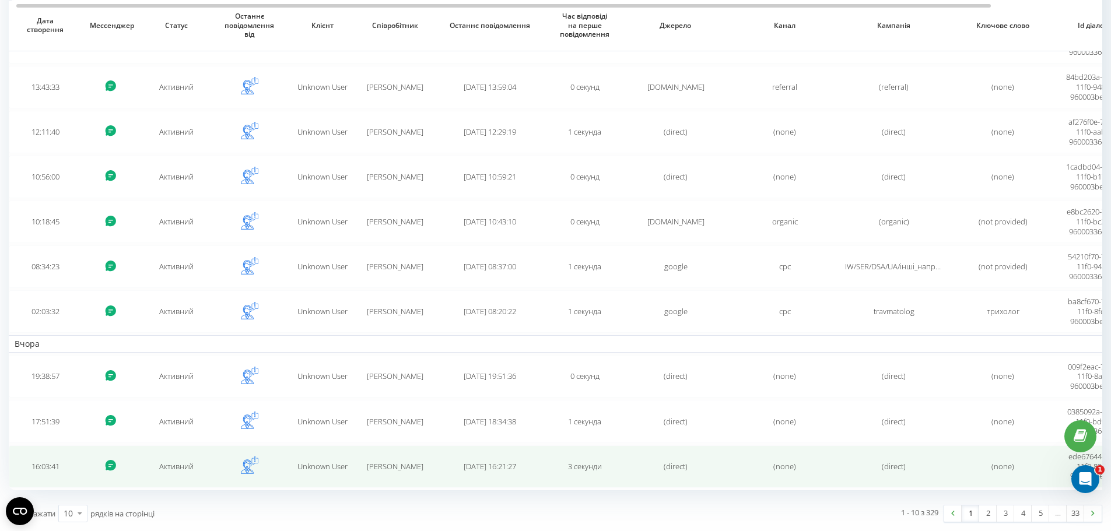
click at [184, 467] on td "Активний" at bounding box center [176, 467] width 73 height 43
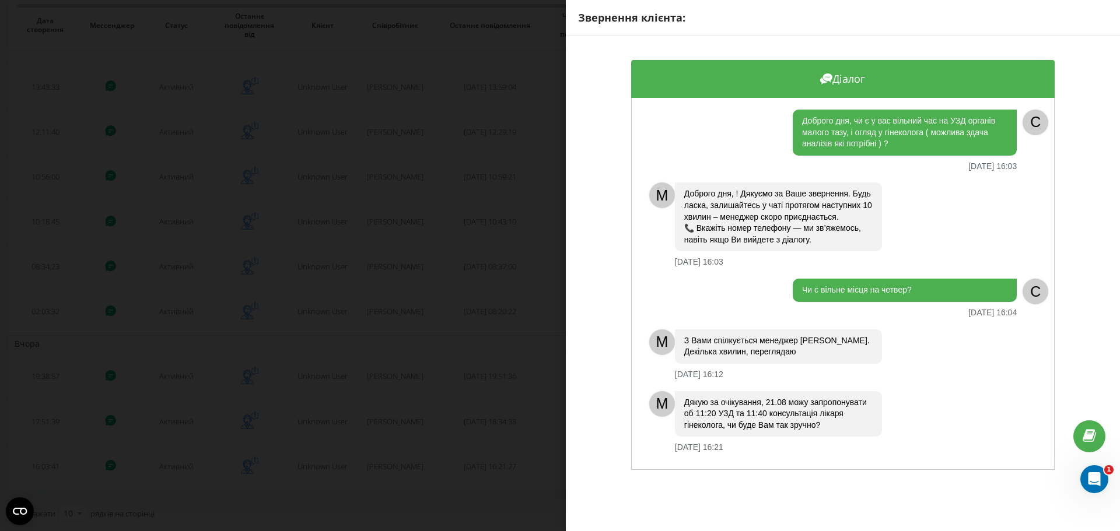
scroll to position [6, 0]
click at [182, 333] on div "Звернення клієнта: Діалог Доброго дня, чи є у вас вільний час на УЗД органів ма…" at bounding box center [560, 265] width 1120 height 531
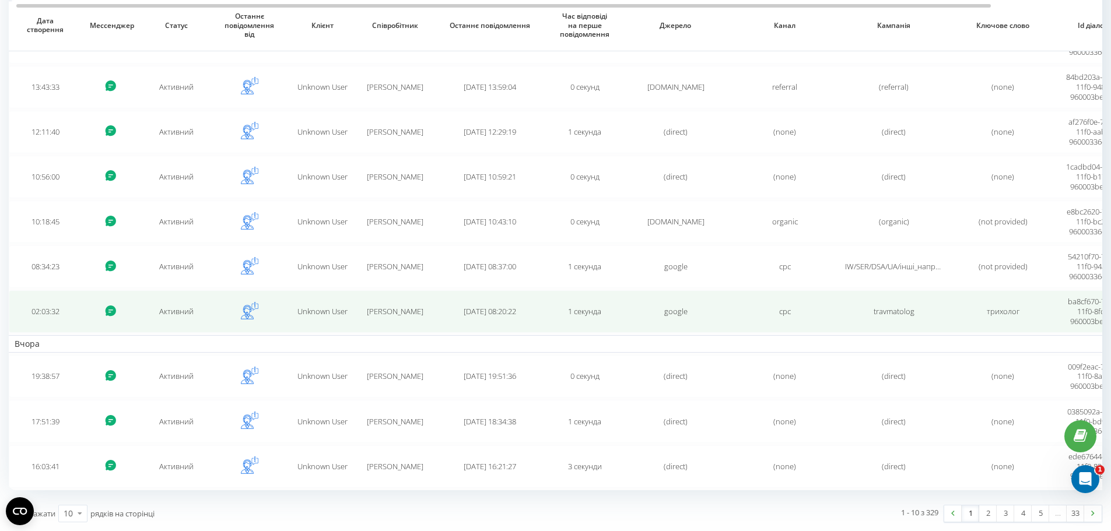
click at [181, 307] on td "Активний" at bounding box center [176, 312] width 73 height 43
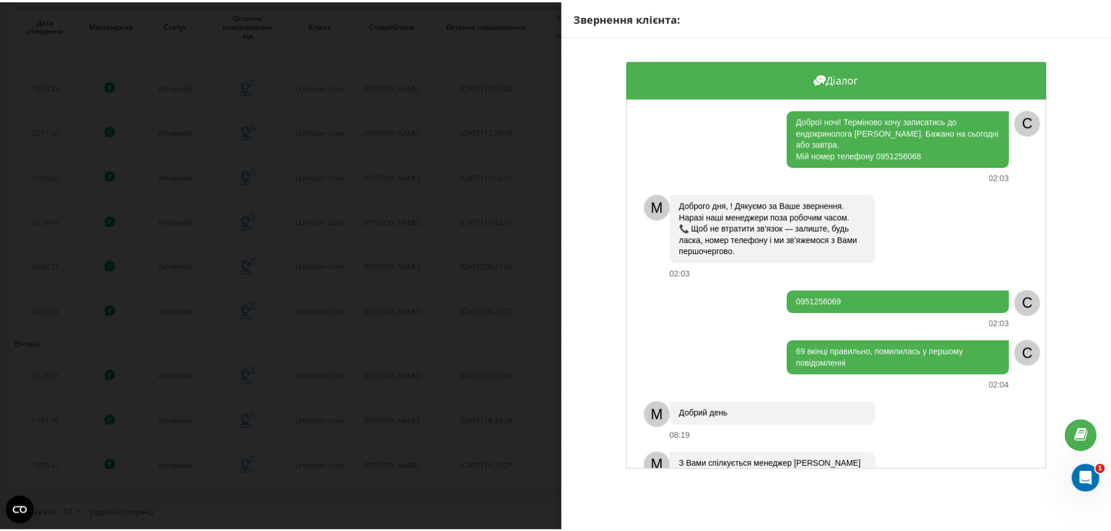
scroll to position [46, 0]
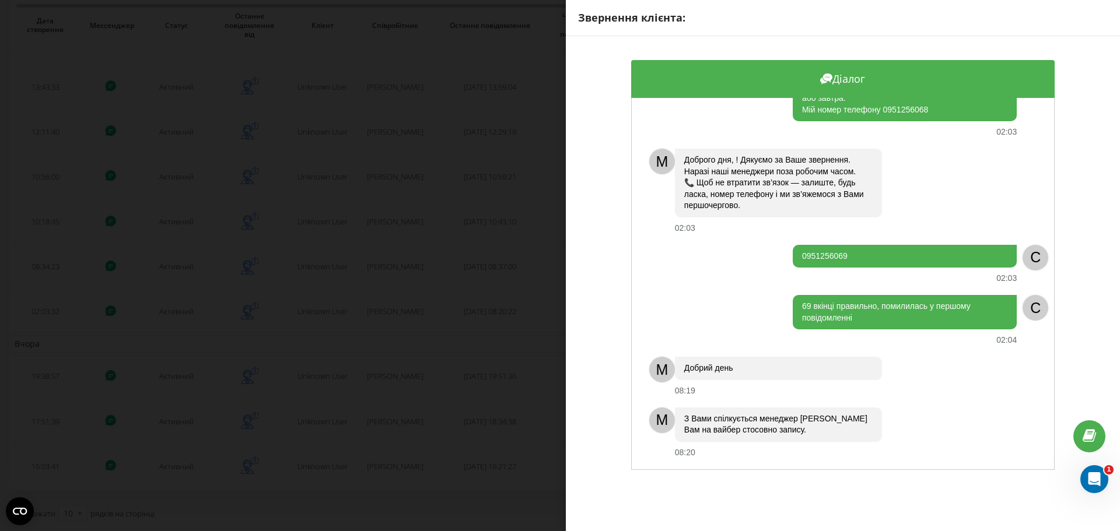
click at [938, 414] on div "З Вами спілкується менеджер Катерина Пишу Вам на вайбер стосовно запису. 08:20" at bounding box center [847, 433] width 345 height 50
click at [171, 208] on div "Звернення клієнта: Діалог Доброї ночі! Терміново хочу записатись до ендокриноло…" at bounding box center [560, 265] width 1120 height 531
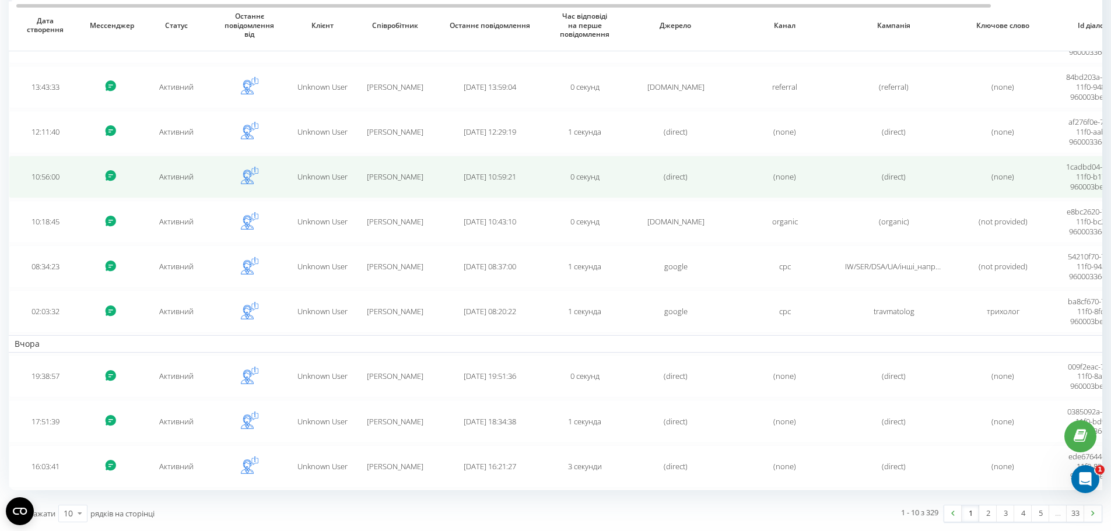
click at [174, 176] on td "Активний" at bounding box center [176, 177] width 73 height 43
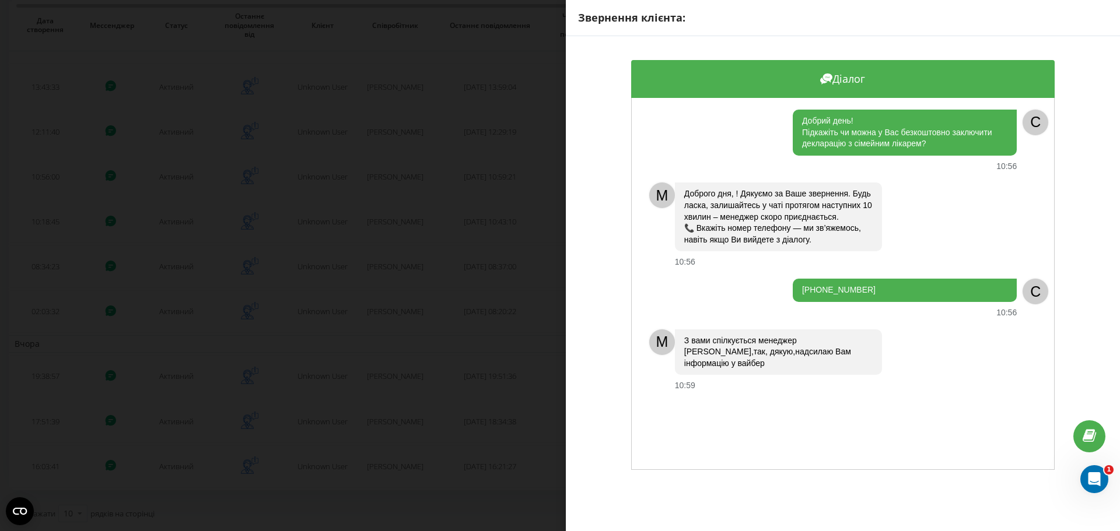
click at [274, 344] on div "Звернення клієнта: Діалог Добрий день! Підкажіть чи можна у Вас безкоштовно зак…" at bounding box center [560, 265] width 1120 height 531
